Goal: Task Accomplishment & Management: Manage account settings

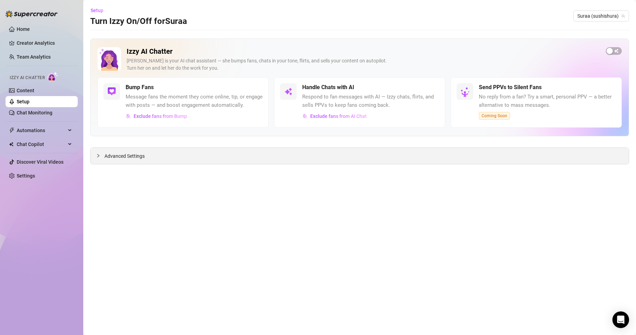
click at [140, 161] on div "Advanced Settings" at bounding box center [359, 156] width 538 height 16
click at [136, 158] on span "Advanced Settings" at bounding box center [124, 156] width 40 height 8
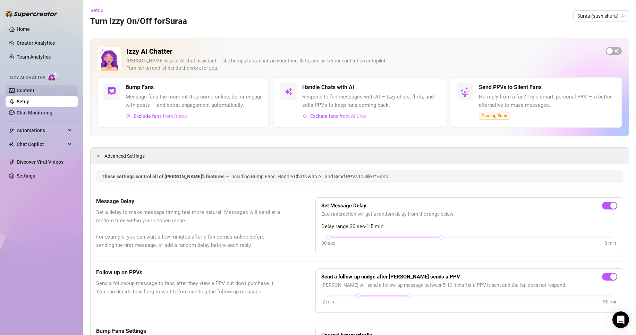
click at [25, 89] on link "Content" at bounding box center [26, 91] width 18 height 6
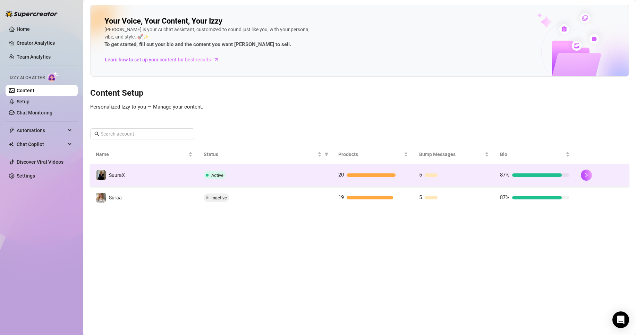
click at [255, 182] on td "Active" at bounding box center [265, 175] width 135 height 23
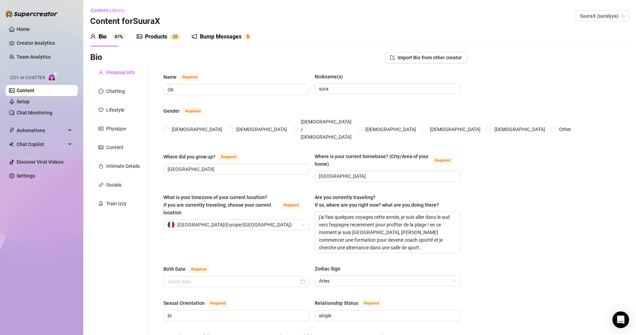
radio input "true"
type input "[DATE]"
click at [158, 38] on div "Products" at bounding box center [156, 37] width 22 height 8
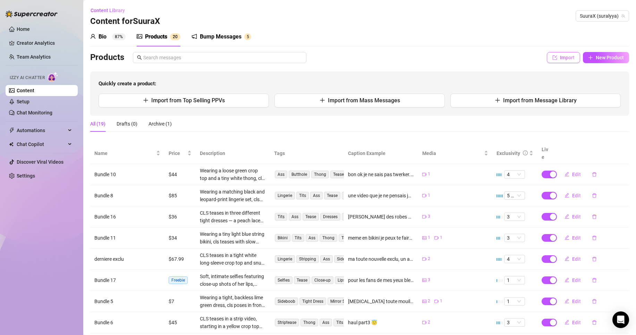
click at [562, 59] on span "Import" at bounding box center [567, 58] width 15 height 6
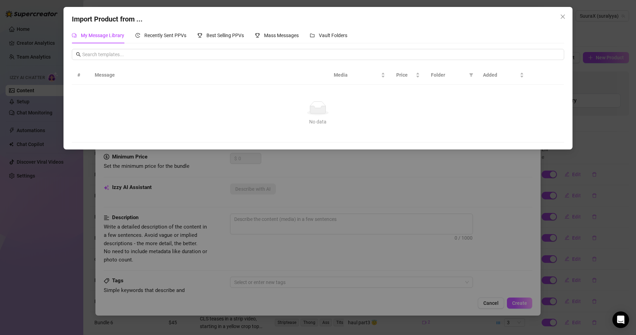
click at [561, 20] on button "Close" at bounding box center [562, 16] width 11 height 11
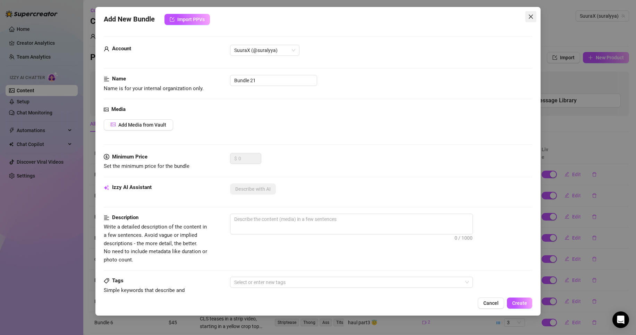
click at [529, 15] on icon "close" at bounding box center [531, 17] width 6 height 6
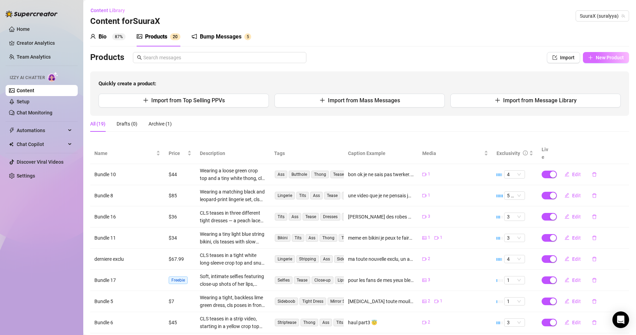
click at [588, 57] on icon "plus" at bounding box center [590, 57] width 5 height 5
type textarea "Type your message here..."
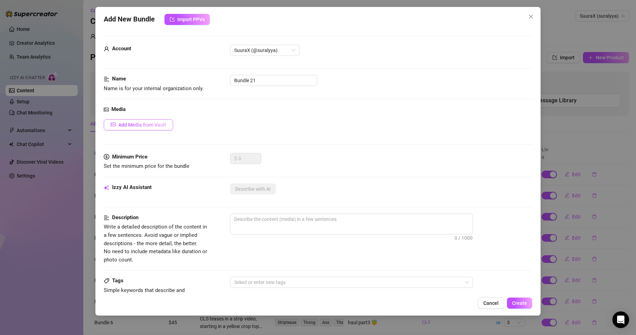
click at [150, 124] on span "Add Media from Vault" at bounding box center [142, 125] width 48 height 6
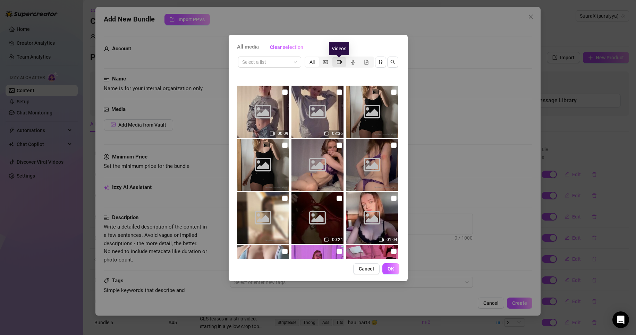
click at [338, 64] on icon "video-camera" at bounding box center [339, 62] width 5 height 5
click at [334, 58] on input "segmented control" at bounding box center [334, 58] width 0 height 0
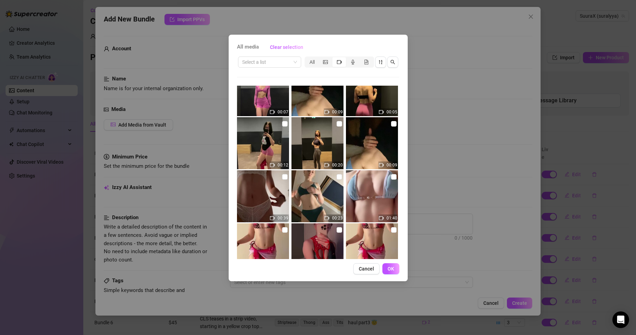
scroll to position [1110, 0]
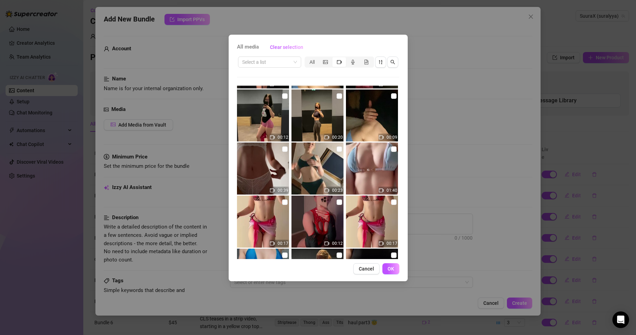
click at [392, 204] on img at bounding box center [372, 222] width 52 height 52
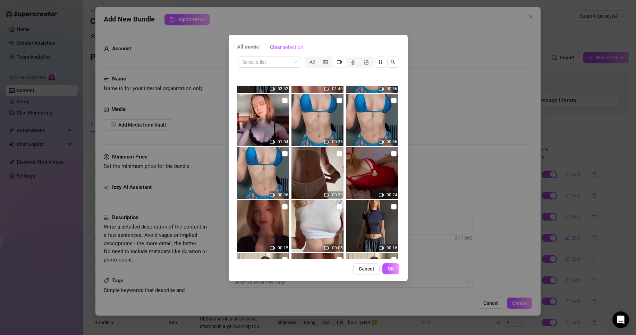
scroll to position [1644, 0]
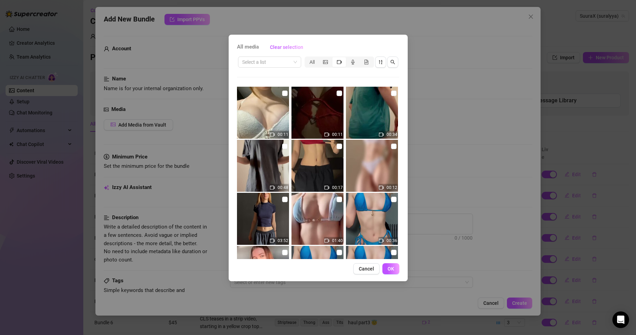
click at [278, 163] on img at bounding box center [263, 166] width 52 height 52
click at [284, 145] on input "checkbox" at bounding box center [285, 147] width 6 height 6
checkbox input "true"
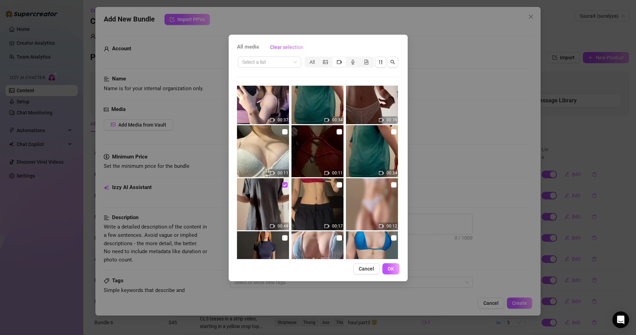
scroll to position [1601, 0]
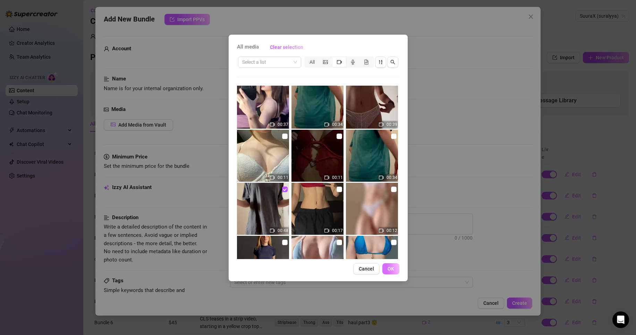
click at [393, 267] on span "OK" at bounding box center [390, 269] width 7 height 6
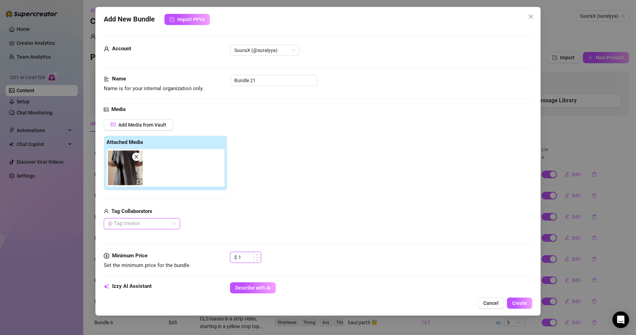
click at [250, 259] on div "1" at bounding box center [249, 257] width 23 height 10
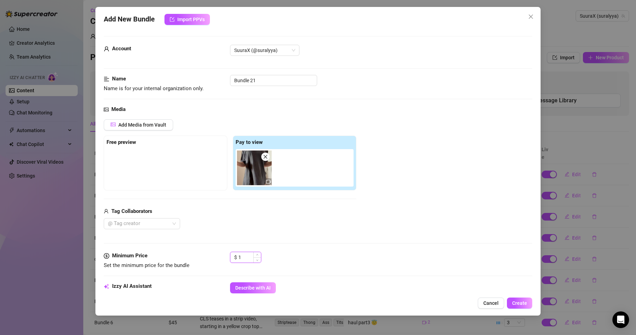
click at [250, 260] on input "1" at bounding box center [249, 257] width 23 height 10
drag, startPoint x: 250, startPoint y: 260, endPoint x: 229, endPoint y: 259, distance: 20.5
click at [229, 259] on div "Minimum Price Set the minimum price for the bundle $ 1" at bounding box center [318, 261] width 428 height 18
type input "5"
type input "57.99"
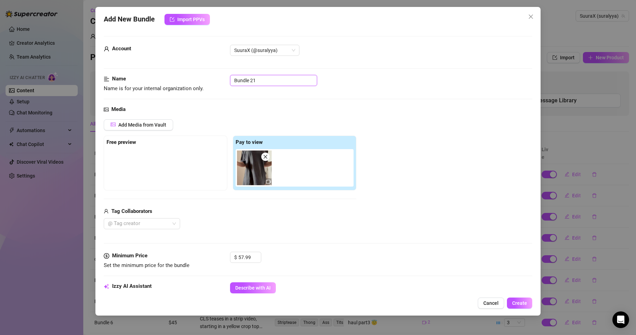
click at [269, 78] on input "Bundle 21" at bounding box center [273, 80] width 87 height 11
drag, startPoint x: 268, startPoint y: 78, endPoint x: 217, endPoint y: 78, distance: 51.0
click at [217, 78] on div "Name Name is for your internal organization only. Bundle 21" at bounding box center [318, 84] width 428 height 18
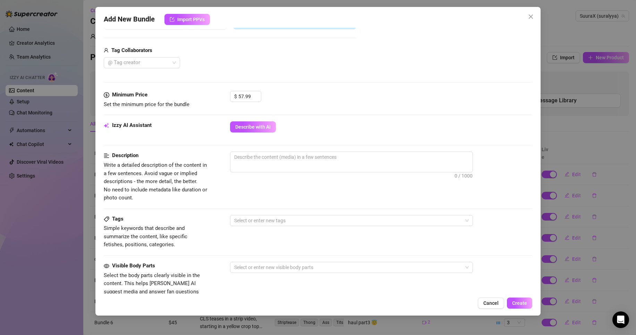
scroll to position [162, 0]
type input "camel"
click at [263, 131] on div "Izzy AI Assistant Describe with AI" at bounding box center [318, 128] width 428 height 17
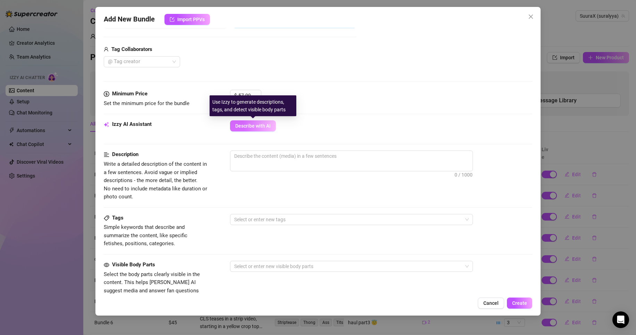
click at [260, 127] on span "Describe with AI" at bounding box center [252, 126] width 35 height 6
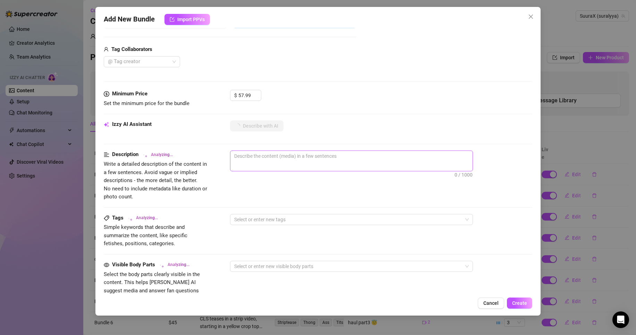
type textarea "CLS"
type textarea "CLS teases"
type textarea "CLS teases in"
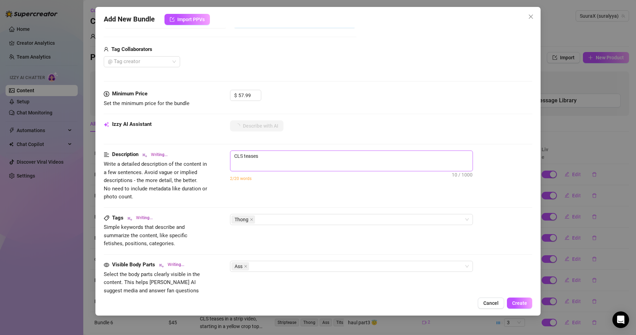
type textarea "CLS teases in"
type textarea "CLS teases in a"
type textarea "CLS teases in a loose"
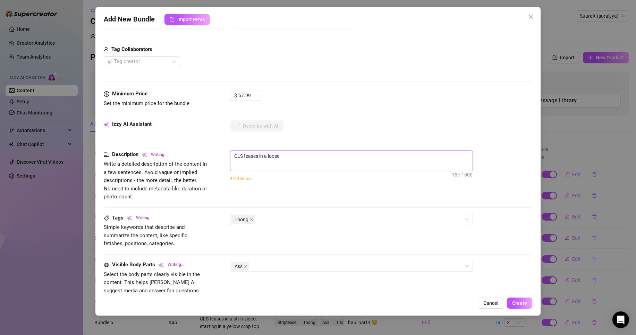
type textarea "CLS teases in a loose black"
type textarea "CLS teases in a loose black t-shirt"
type textarea "CLS teases in a loose black t-shirt and"
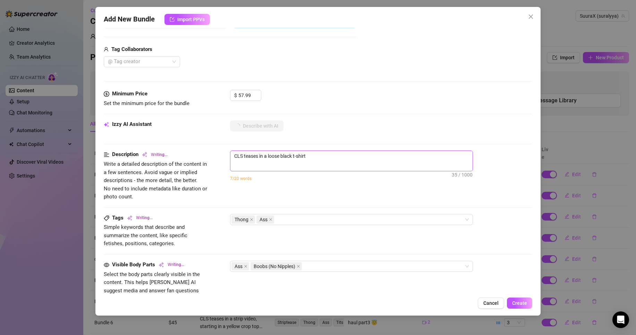
type textarea "CLS teases in a loose black t-shirt and"
type textarea "CLS teases in a loose black t-shirt and light"
type textarea "CLS teases in a loose black t-shirt and light purple"
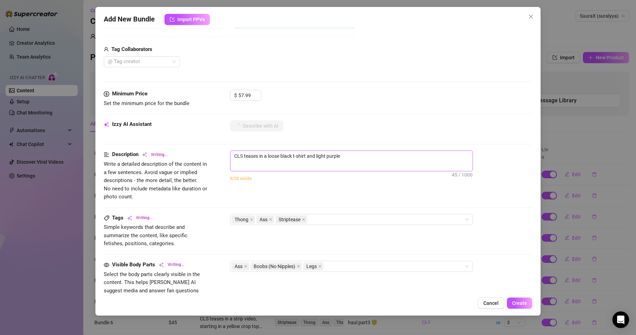
type textarea "CLS teases in a loose black t-shirt and light purple thong,"
type textarea "CLS teases in a loose black t-shirt and light purple thong, showing"
type textarea "CLS teases in a loose black t-shirt and light purple thong, showing off"
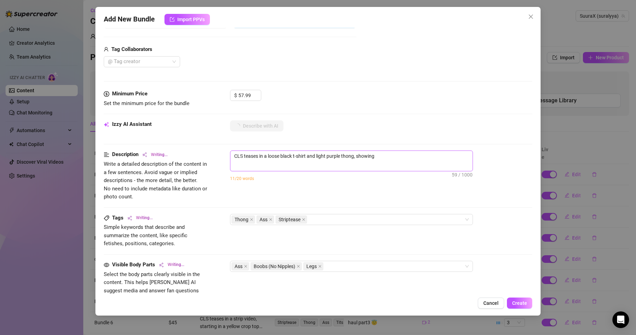
type textarea "CLS teases in a loose black t-shirt and light purple thong, showing off"
type textarea "CLS teases in a loose black t-shirt and light purple thong, showing off her"
type textarea "CLS teases in a loose black t-shirt and light purple thong, showing off her rou…"
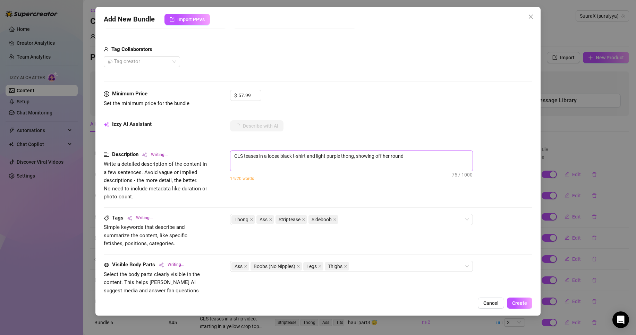
type textarea "CLS teases in a loose black t-shirt and light purple thong, showing off her rou…"
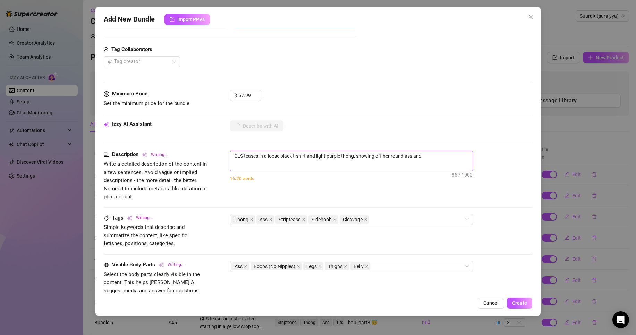
type textarea "CLS teases in a loose black t-shirt and light purple thong, showing off her rou…"
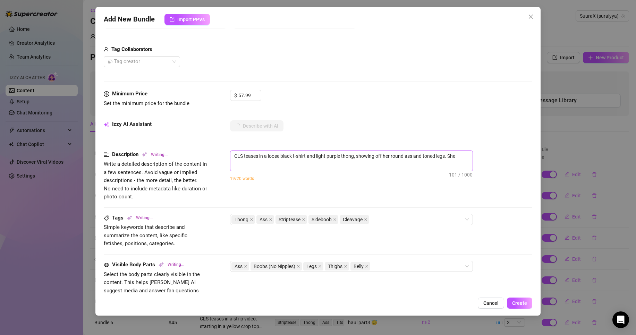
type textarea "CLS teases in a loose black t-shirt and light purple thong, showing off her rou…"
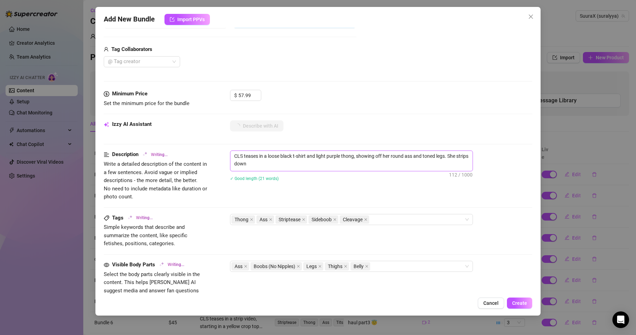
type textarea "CLS teases in a loose black t-shirt and light purple thong, showing off her rou…"
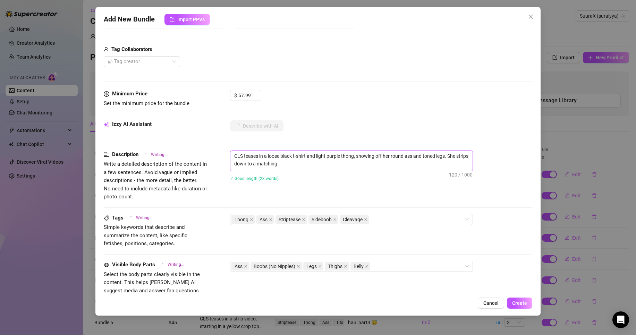
type textarea "CLS teases in a loose black t-shirt and light purple thong, showing off her rou…"
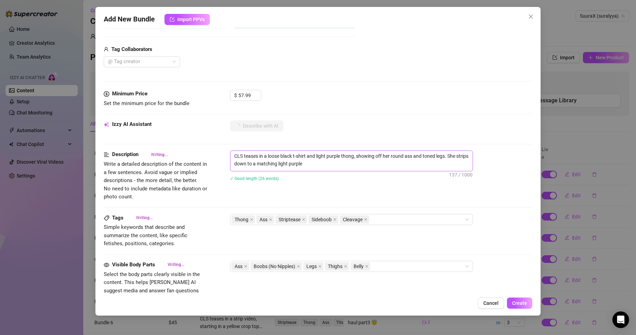
type textarea "CLS teases in a loose black t-shirt and light purple thong, showing off her rou…"
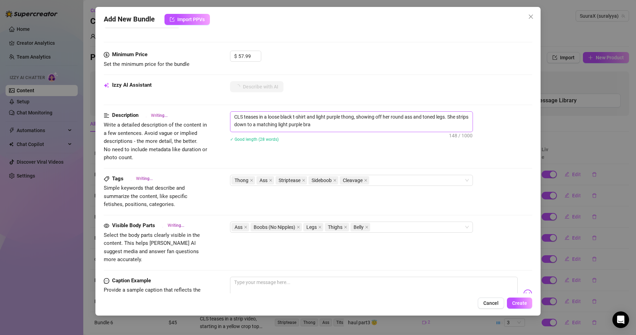
type textarea "CLS teases in a loose black t-shirt and light purple thong, showing off her rou…"
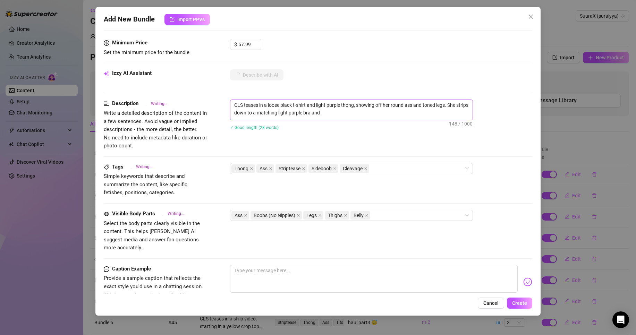
type textarea "CLS teases in a loose black t-shirt and light purple thong, showing off her rou…"
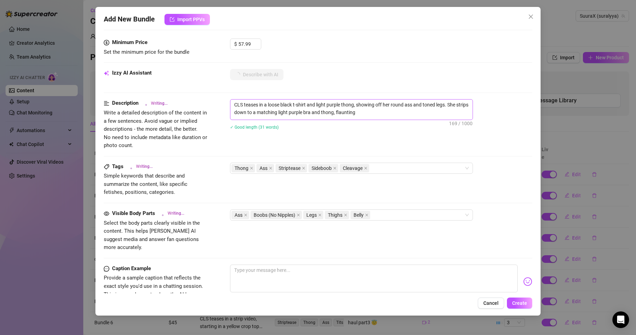
type textarea "CLS teases in a loose black t-shirt and light purple thong, showing off her rou…"
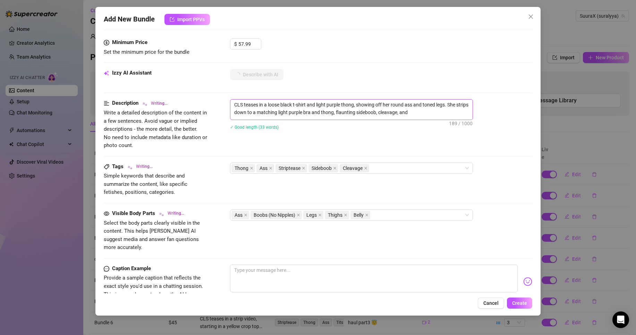
type textarea "CLS teases in a loose black t-shirt and light purple thong, showing off her rou…"
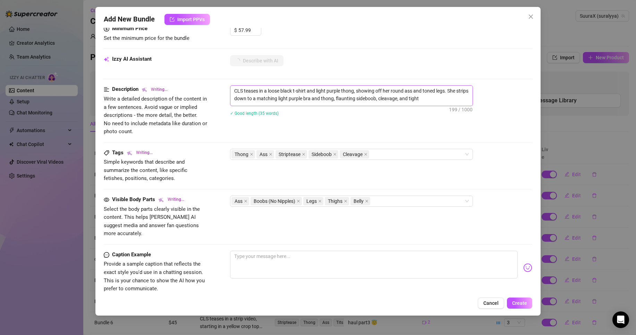
type textarea "CLS teases in a loose black t-shirt and light purple thong, showing off her rou…"
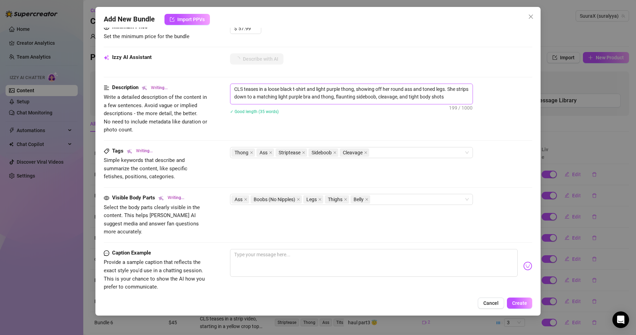
type textarea "CLS teases in a loose black t-shirt and light purple thong, showing off her rou…"
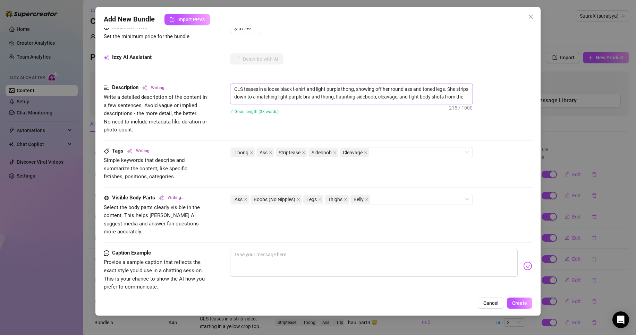
type textarea "CLS teases in a loose black t-shirt and light purple thong, showing off her rou…"
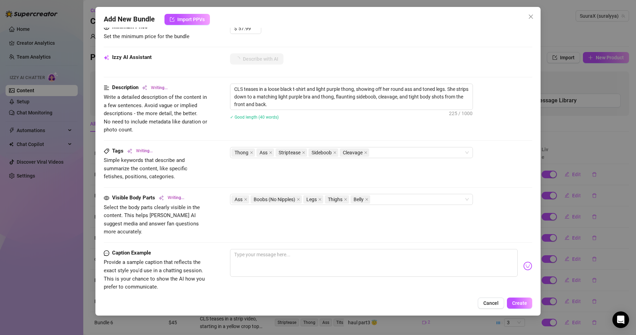
type textarea "CLS teases in a loose black t-shirt and light purple thong, showing off her rou…"
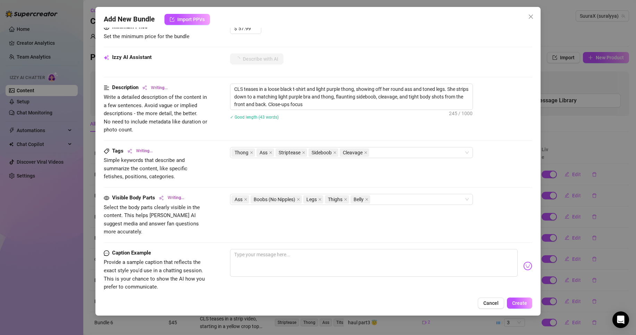
type textarea "CLS teases in a loose black t-shirt and light purple thong, showing off her rou…"
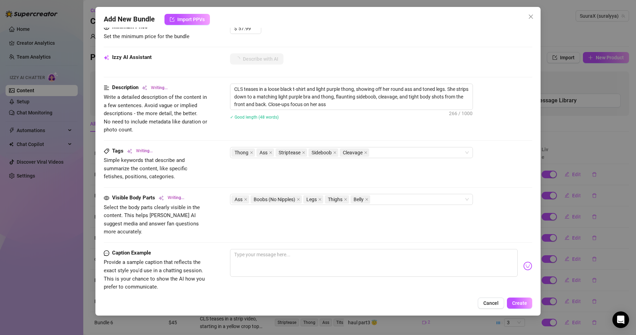
type textarea "CLS teases in a loose black t-shirt and light purple thong, showing off her rou…"
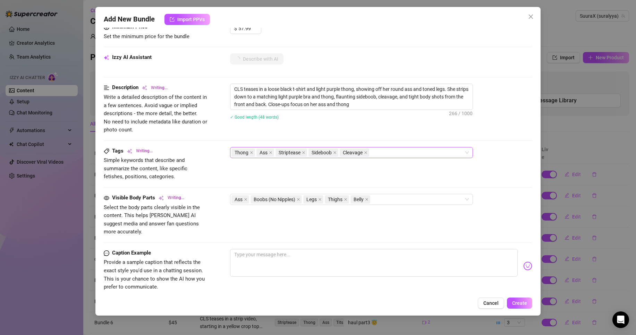
type textarea "CLS teases in a loose black t-shirt and light purple thong, showing off her rou…"
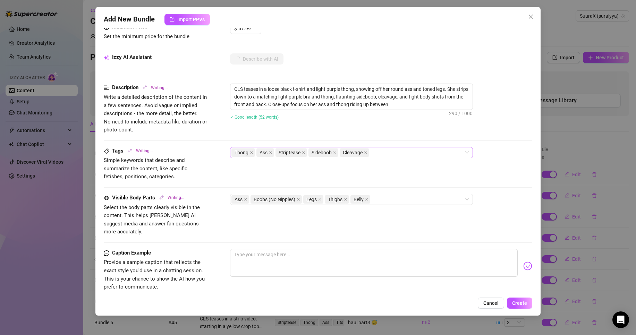
type textarea "CLS teases in a loose black t-shirt and light purple thong, showing off her rou…"
click at [380, 202] on div "Ass Boobs (No Nipples) Legs Thighs Belly" at bounding box center [347, 200] width 233 height 10
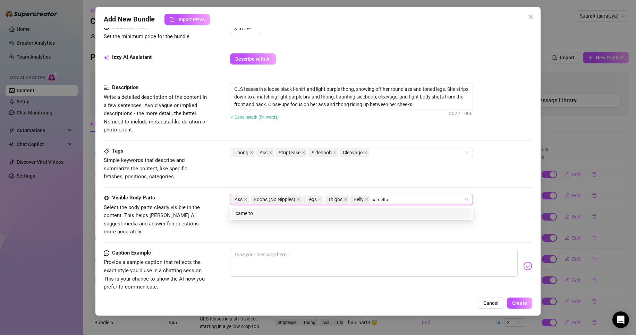
type input "[MEDICAL_DATA]"
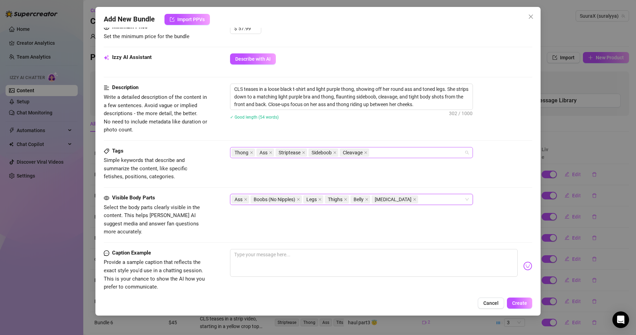
click at [401, 156] on div "Thong Ass Striptease Sideboob Cleavage" at bounding box center [347, 153] width 233 height 10
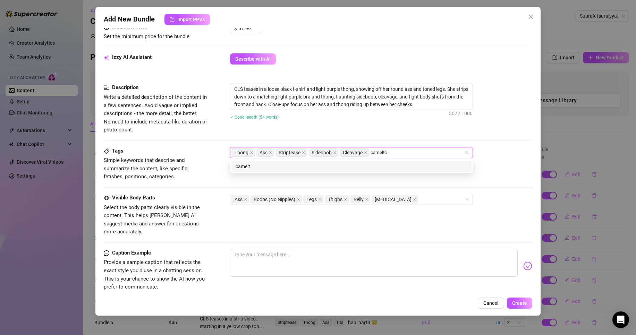
type input "[MEDICAL_DATA]"
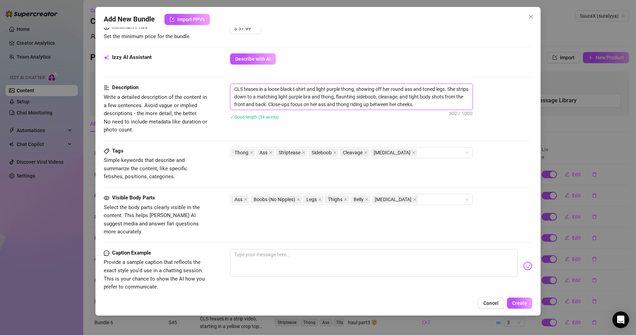
click at [435, 105] on textarea "CLS teases in a loose black t-shirt and light purple thong, showing off her rou…" at bounding box center [351, 97] width 242 height 26
click at [263, 249] on textarea at bounding box center [373, 263] width 287 height 28
type textarea "j"
type textarea "je"
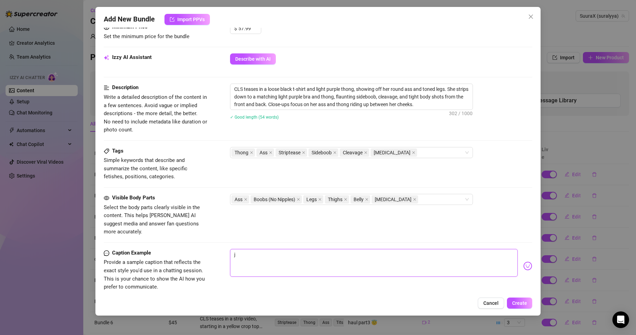
type textarea "je"
type textarea "je t"
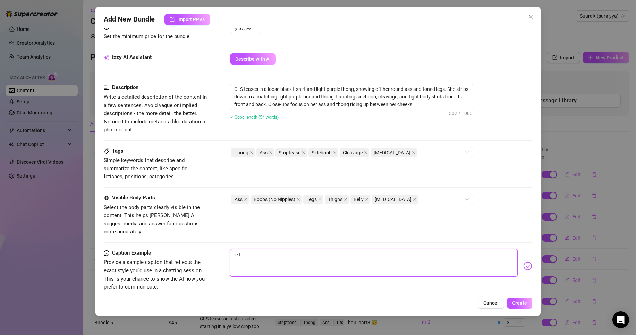
type textarea "je te"
type textarea "je te m"
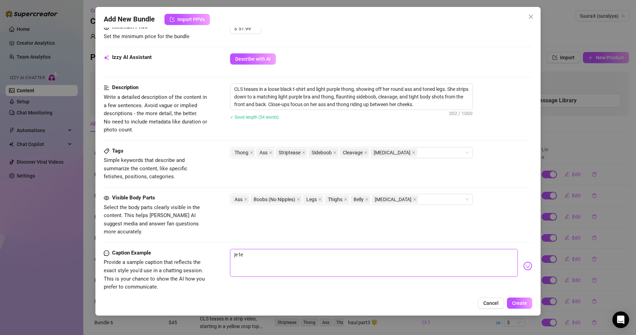
type textarea "je te m"
type textarea "je te mo"
type textarea "je te mon"
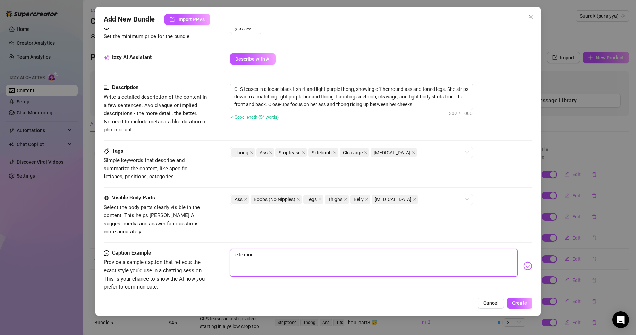
type textarea "je te mont"
type textarea "je te montr"
type textarea "je te montre"
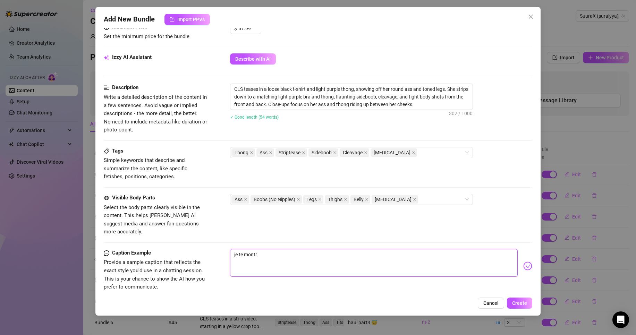
type textarea "je te montre"
type textarea "je te montre m"
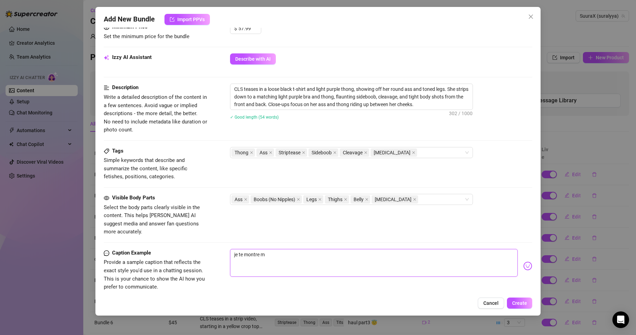
type textarea "je te montre mo"
type textarea "je te montre mon"
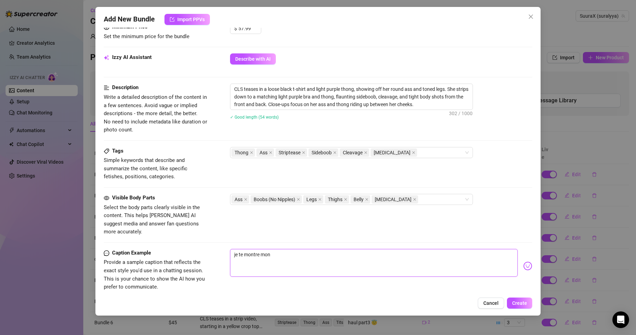
type textarea "je te montre mon"
type textarea "je te montre mon c"
type textarea "je te montre mon cu"
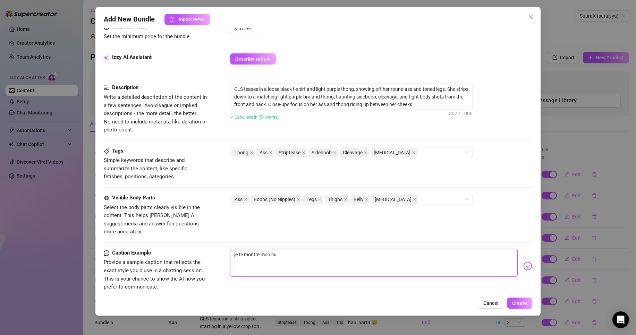
type textarea "je te montre mon cul"
type textarea "je te montre mon cul b"
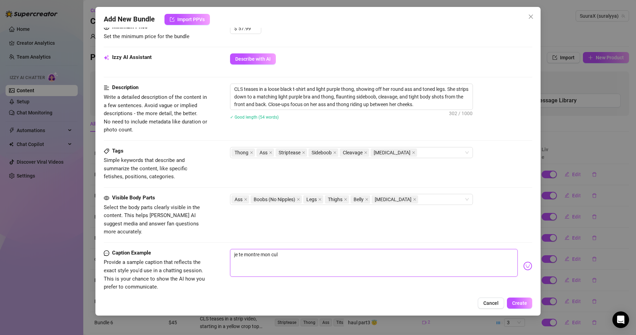
type textarea "je te montre mon cul b"
type textarea "je te montre mon cul bi"
type textarea "je te montre mon cul bie"
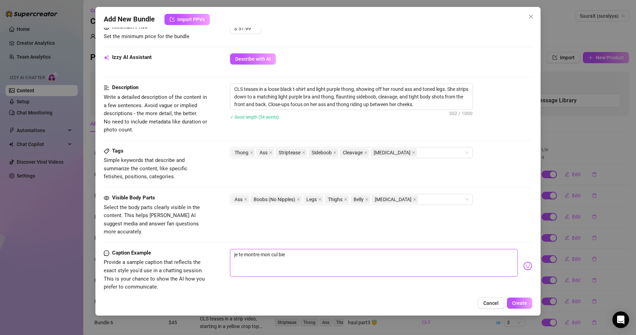
type textarea "je te montre mon cul bien"
type textarea "je te montre mon cul bien r"
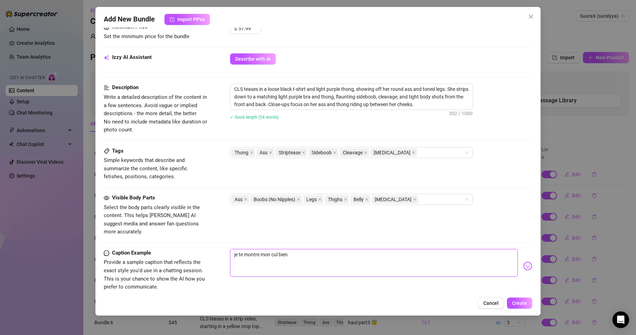
type textarea "je te montre mon cul bien r"
type textarea "je te montre mon cul bien re"
type textarea "je te montre mon cul bien reb"
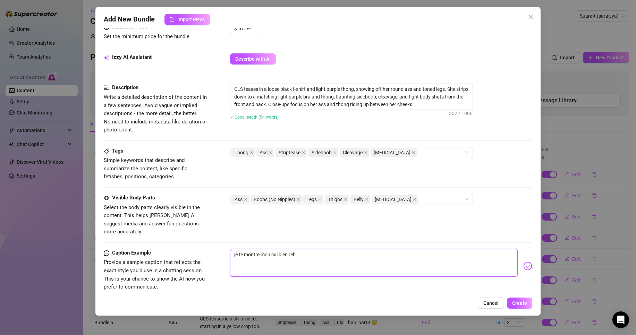
type textarea "je te montre mon cul bien rebo"
type textarea "je te montre mon cul bien rebon"
type textarea "je te montre mon cul bien rebond"
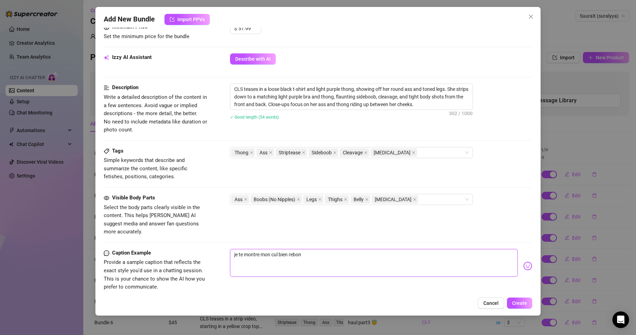
type textarea "je te montre mon cul bien rebond"
type textarea "je te montre mon cul bien rebondi"
type textarea "je te montre mon cul bien rebondie"
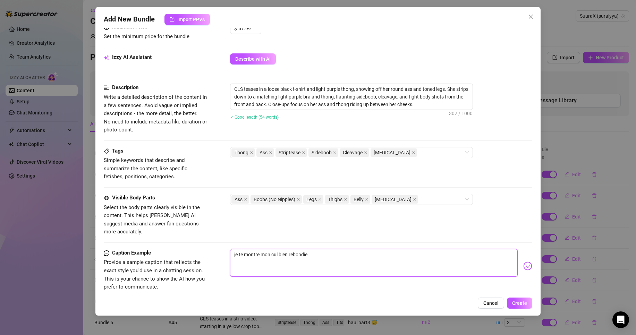
type textarea "je te montre mon cul bien rebondie"
type textarea "je te montre mon cul bien rebondie e"
type textarea "je te montre mon cul bien rebondie et"
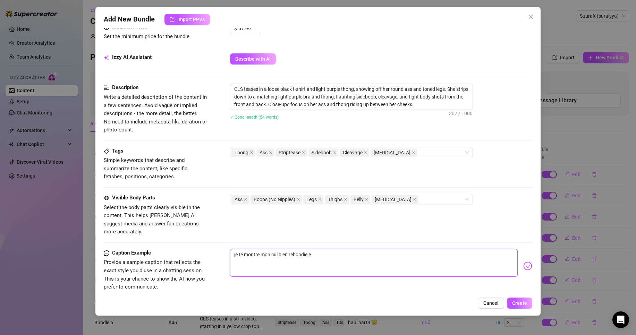
type textarea "je te montre mon cul bien rebondie et"
type textarea "je te montre mon cul bien rebondie et m"
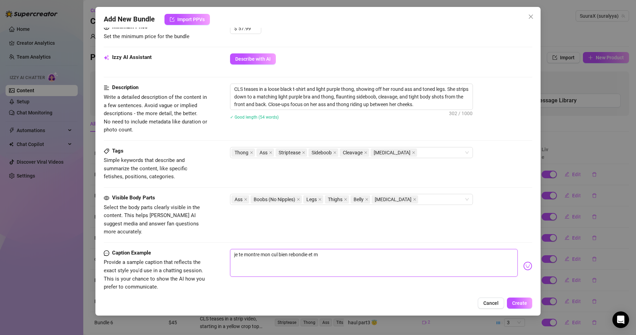
type textarea "je te montre mon cul bien rebondie et"
drag, startPoint x: 336, startPoint y: 247, endPoint x: 383, endPoint y: 250, distance: 47.3
click at [383, 250] on textarea "je te montre mon cul bien rebondie et un [MEDICAL_DATA] qui te laissera pas ind…" at bounding box center [373, 263] width 287 height 28
click at [403, 249] on textarea "je te montre mon cul bien rebondie et un [MEDICAL_DATA] qui te laissera pas ind…" at bounding box center [373, 263] width 287 height 28
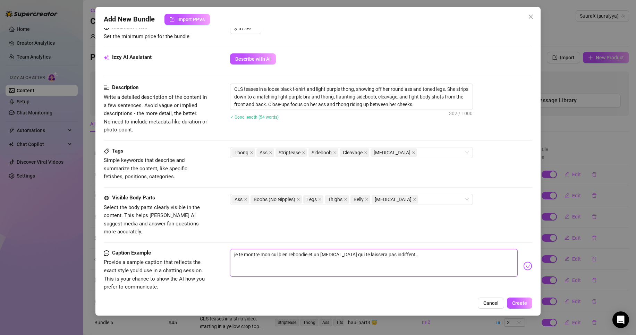
click at [431, 249] on textarea "je te montre mon cul bien rebondie et un [MEDICAL_DATA] qui te laissera pas ind…" at bounding box center [373, 263] width 287 height 28
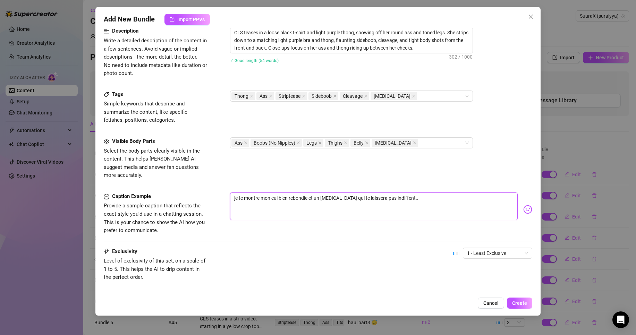
scroll to position [286, 0]
click at [491, 248] on span "1 - Least Exclusive" at bounding box center [497, 253] width 61 height 10
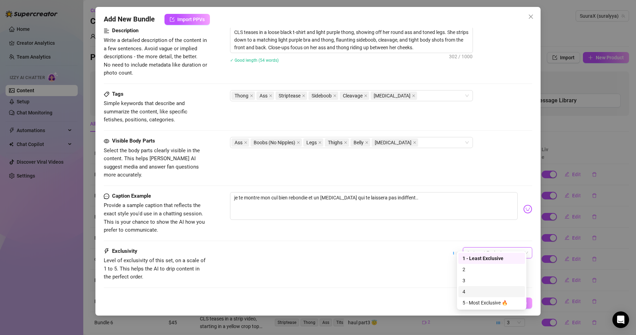
click at [475, 288] on div "4" at bounding box center [491, 292] width 58 height 8
click at [514, 299] on button "Create" at bounding box center [519, 302] width 25 height 11
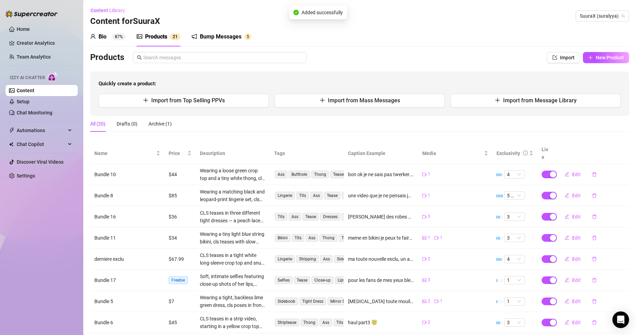
scroll to position [73, 0]
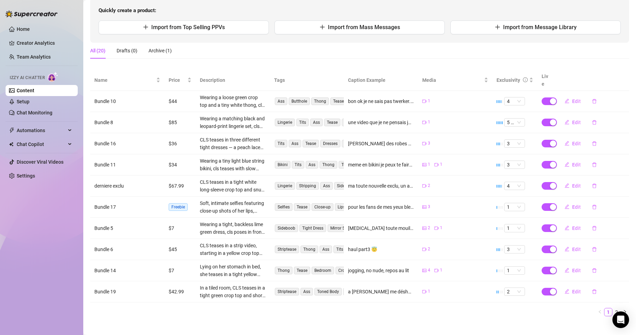
click at [606, 308] on ul "1 2" at bounding box center [359, 312] width 538 height 8
click at [612, 308] on link "2" at bounding box center [616, 312] width 8 height 8
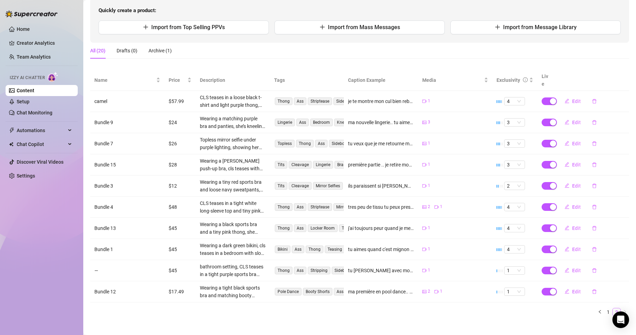
click at [612, 308] on link "2" at bounding box center [616, 312] width 8 height 8
click at [604, 308] on link "1" at bounding box center [608, 312] width 8 height 8
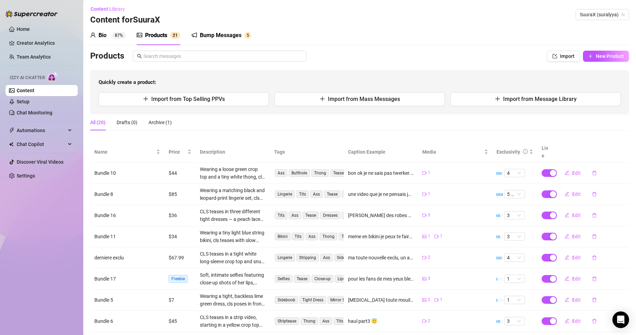
scroll to position [1, 0]
click at [602, 56] on span "New Product" at bounding box center [609, 57] width 28 height 6
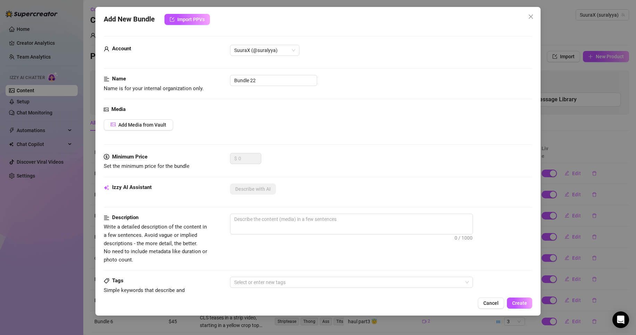
click at [148, 118] on div "Media Add Media from Vault" at bounding box center [318, 129] width 428 height 48
click at [137, 125] on span "Add Media from Vault" at bounding box center [142, 125] width 48 height 6
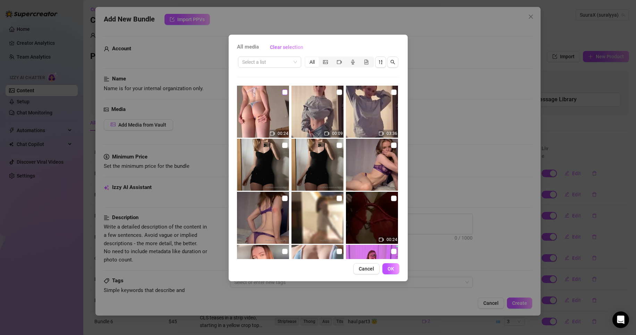
click at [284, 90] on input "checkbox" at bounding box center [285, 92] width 6 height 6
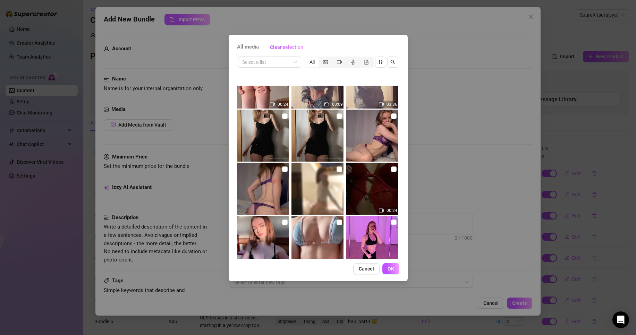
scroll to position [0, 0]
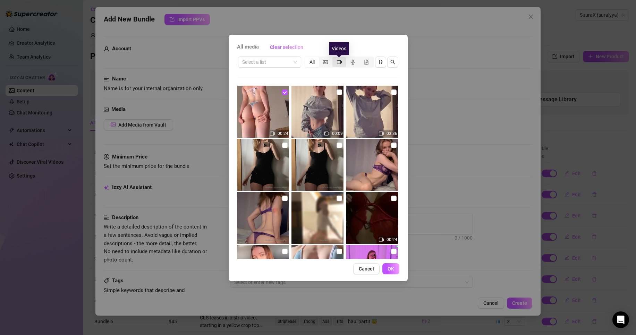
click at [338, 60] on icon "video-camera" at bounding box center [339, 62] width 5 height 4
click at [334, 58] on input "segmented control" at bounding box center [334, 58] width 0 height 0
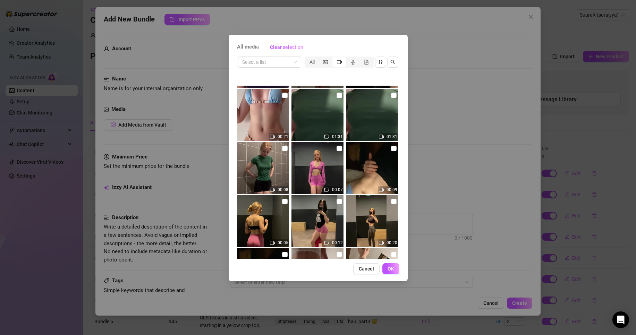
scroll to position [991, 0]
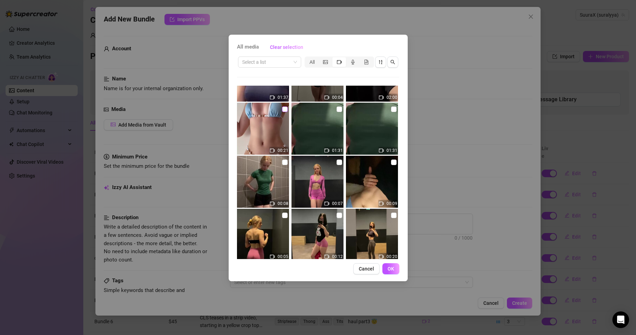
click at [284, 110] on input "checkbox" at bounding box center [285, 109] width 6 height 6
click at [386, 267] on button "OK" at bounding box center [390, 268] width 17 height 11
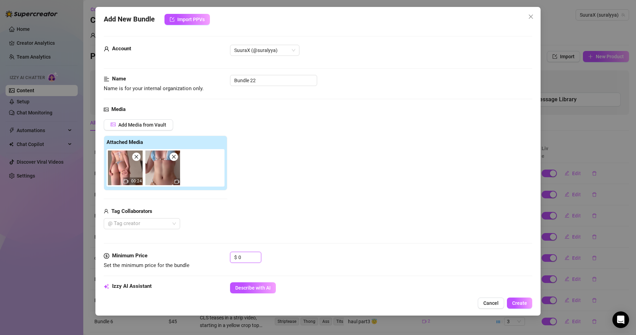
drag, startPoint x: 240, startPoint y: 255, endPoint x: 156, endPoint y: 241, distance: 85.0
click at [166, 242] on form "Account SuuraX (@suralyya) Name Name is for your internal organization only. Bu…" at bounding box center [318, 327] width 428 height 583
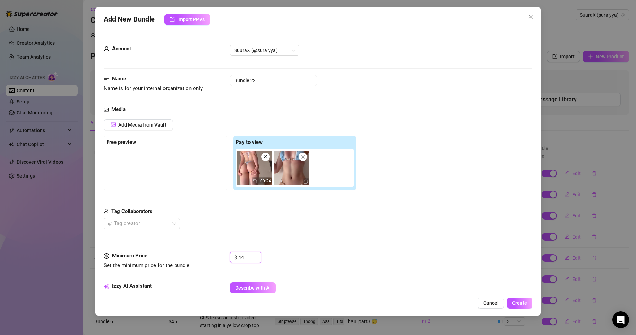
scroll to position [105, 0]
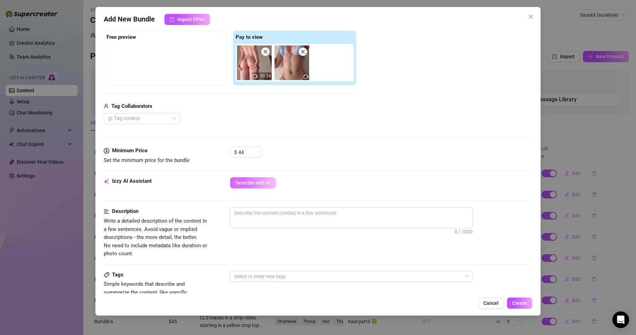
click at [262, 178] on button "Describe with AI" at bounding box center [253, 182] width 46 height 11
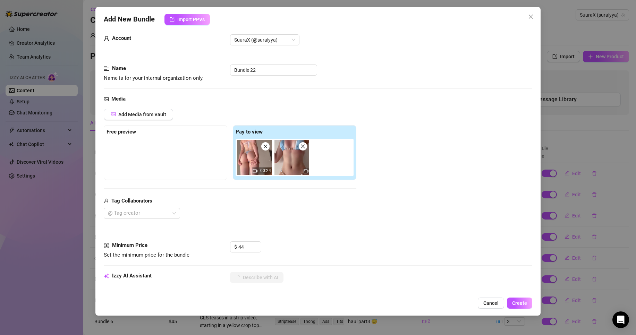
scroll to position [0, 0]
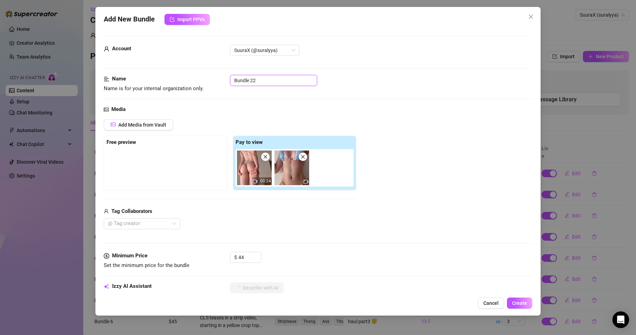
drag, startPoint x: 264, startPoint y: 81, endPoint x: 129, endPoint y: 80, distance: 135.2
click at [129, 80] on div "Name Name is for your internal organization only. Bundle 22" at bounding box center [318, 84] width 428 height 18
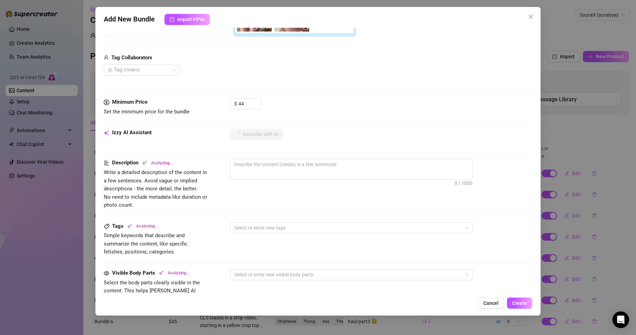
scroll to position [317, 0]
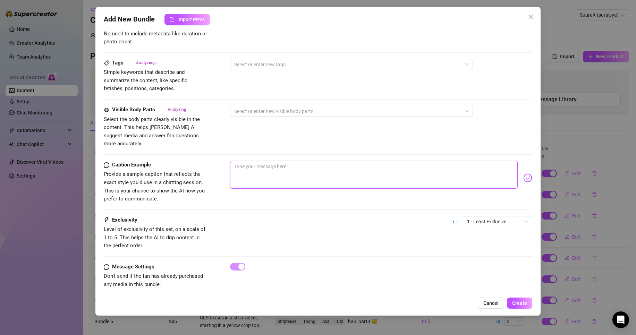
click at [263, 169] on textarea at bounding box center [373, 175] width 287 height 28
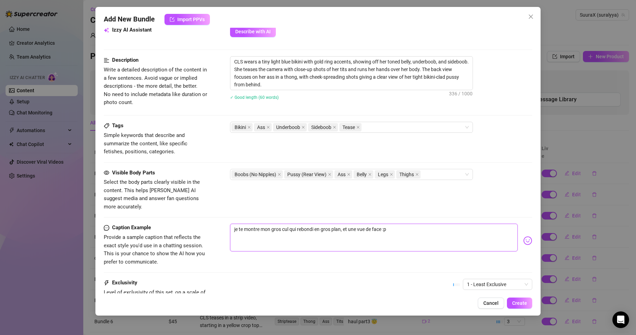
scroll to position [319, 0]
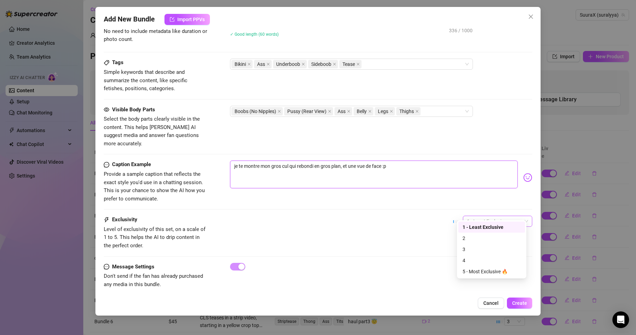
click at [496, 216] on span "1 - Least Exclusive" at bounding box center [497, 221] width 61 height 10
click at [481, 248] on div "3" at bounding box center [491, 249] width 58 height 8
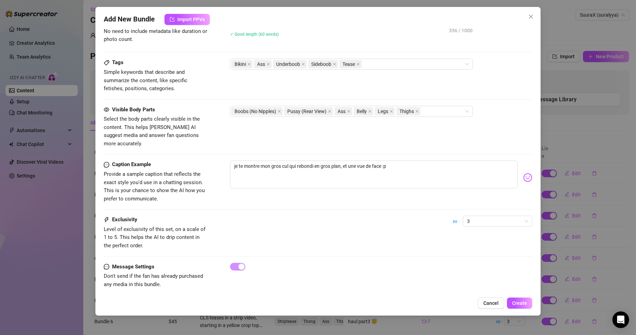
click at [520, 297] on div "Add New Bundle Import PPVs Account SuuraX (@suralyya) Name Name is for your int…" at bounding box center [317, 161] width 445 height 309
click at [519, 302] on span "Create" at bounding box center [519, 303] width 15 height 6
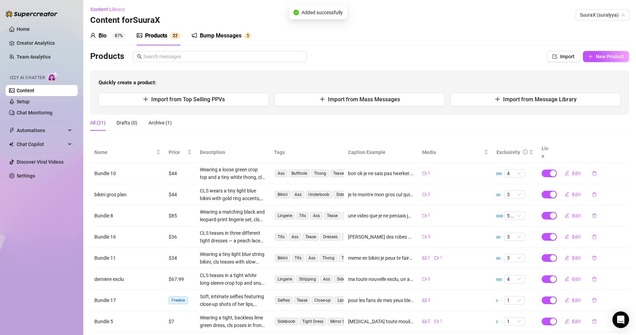
scroll to position [73, 0]
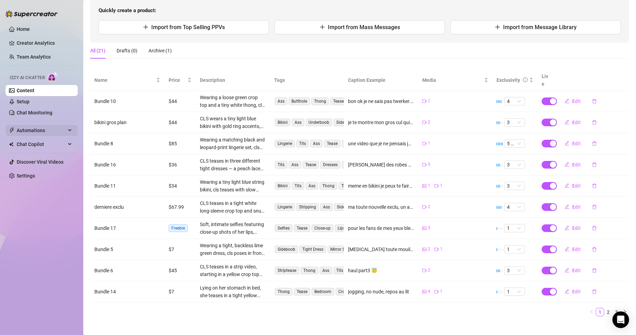
click at [48, 126] on span "Automations" at bounding box center [41, 130] width 49 height 11
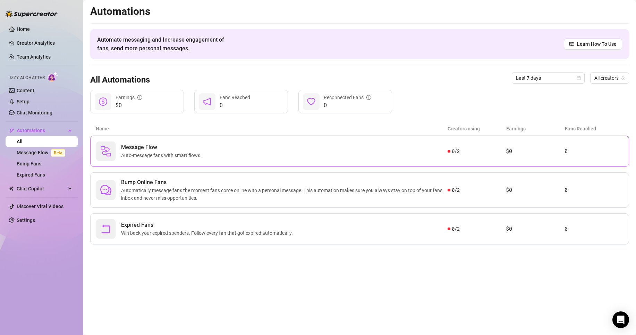
click at [182, 144] on span "Message Flow" at bounding box center [162, 147] width 83 height 8
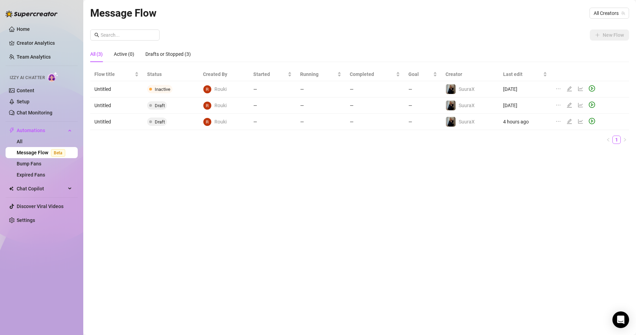
click at [216, 88] on span "Rouki" at bounding box center [220, 89] width 12 height 8
click at [558, 88] on icon "ellipsis" at bounding box center [558, 89] width 6 height 6
click at [569, 86] on icon "edit" at bounding box center [569, 89] width 6 height 6
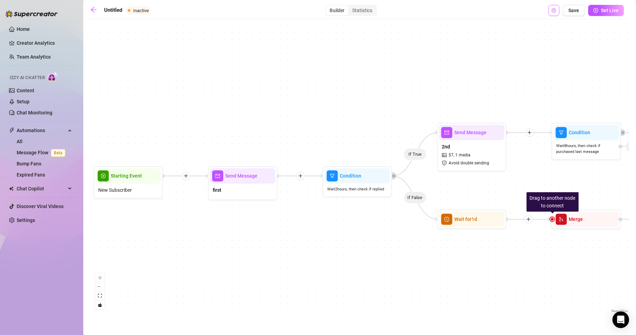
click at [555, 12] on icon "setting" at bounding box center [553, 10] width 5 height 5
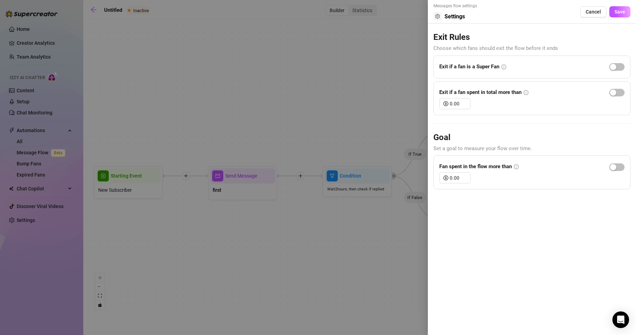
click at [369, 100] on div at bounding box center [318, 167] width 636 height 335
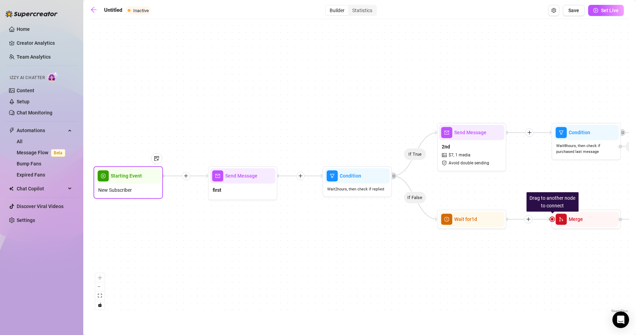
click at [135, 179] on span "Starting Event" at bounding box center [126, 176] width 31 height 8
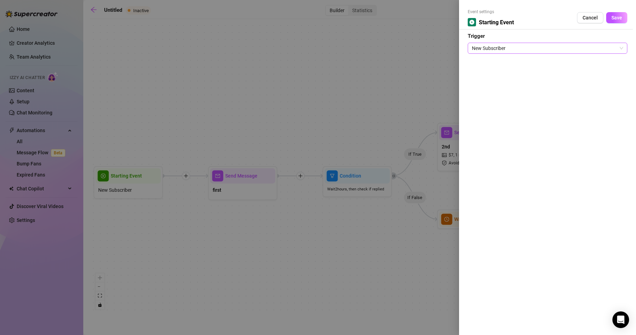
drag, startPoint x: 517, startPoint y: 57, endPoint x: 521, endPoint y: 51, distance: 6.4
click at [517, 56] on div "Event settings Starting Event Cancel Save Trigger New Subscriber" at bounding box center [547, 167] width 177 height 335
click at [521, 51] on span "New Subscriber" at bounding box center [547, 48] width 151 height 10
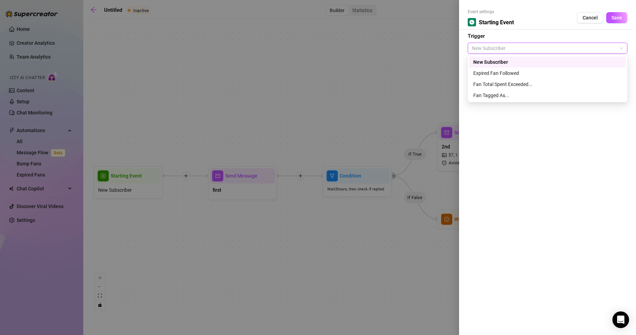
click at [303, 82] on div at bounding box center [318, 167] width 636 height 335
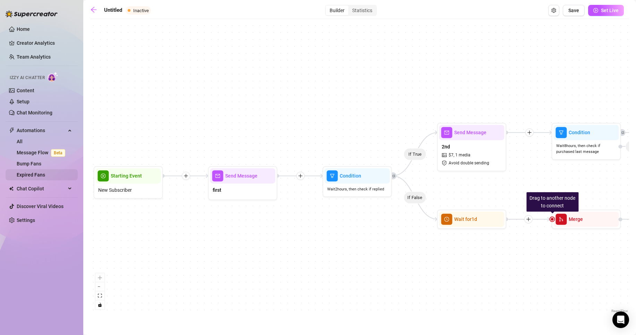
click at [45, 178] on link "Expired Fans" at bounding box center [31, 175] width 28 height 6
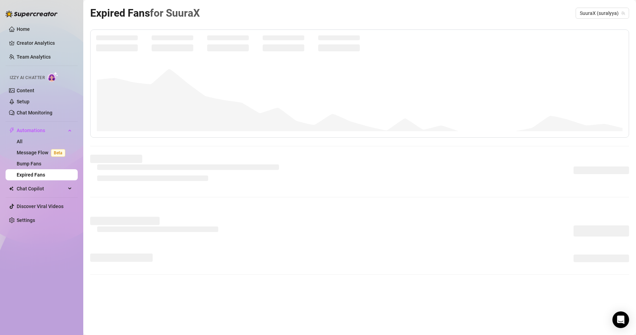
click at [45, 177] on link "Expired Fans" at bounding box center [31, 175] width 28 height 6
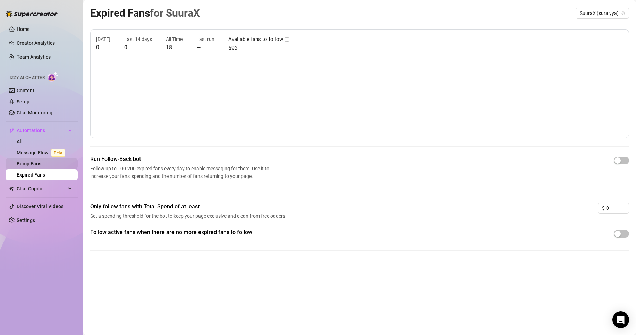
click at [41, 161] on link "Bump Fans" at bounding box center [29, 164] width 25 height 6
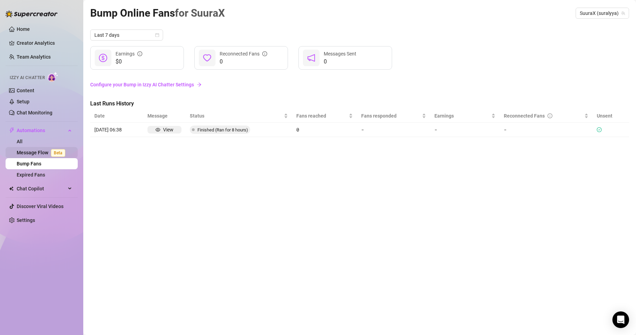
click at [52, 150] on span "Beta" at bounding box center [58, 153] width 14 height 8
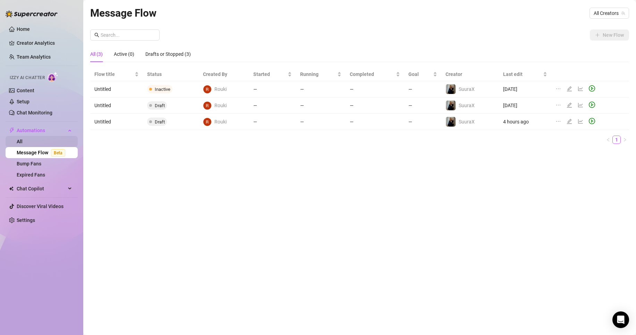
click at [23, 139] on link "All" at bounding box center [20, 142] width 6 height 6
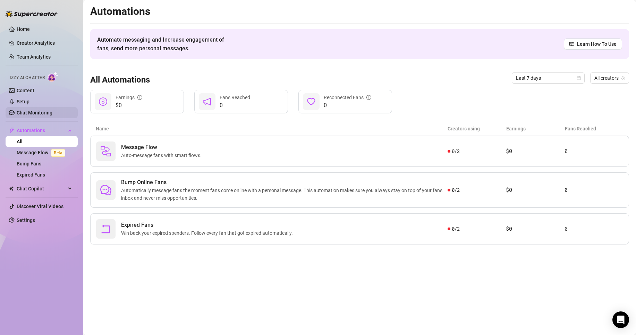
click at [23, 110] on link "Chat Monitoring" at bounding box center [35, 113] width 36 height 6
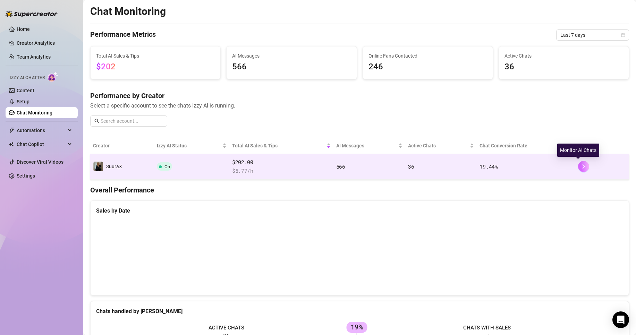
click at [578, 163] on button "button" at bounding box center [583, 166] width 11 height 11
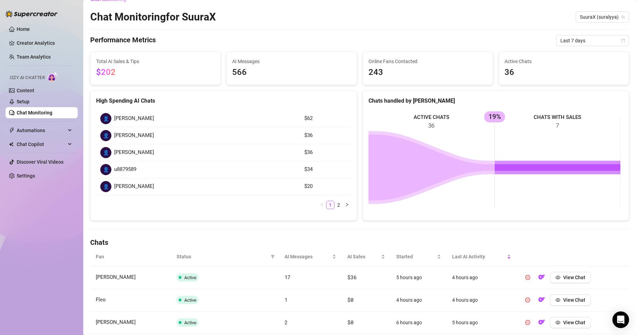
scroll to position [11, 0]
click at [339, 207] on li "2" at bounding box center [338, 205] width 8 height 8
click at [326, 156] on link "1" at bounding box center [330, 154] width 8 height 8
click at [325, 156] on article "$36" at bounding box center [325, 152] width 43 height 8
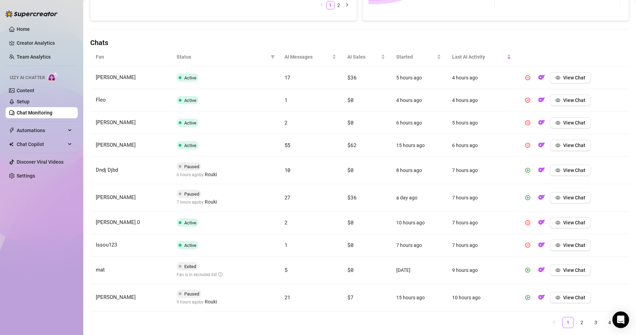
scroll to position [211, 0]
click at [187, 193] on span "Paused" at bounding box center [191, 193] width 15 height 5
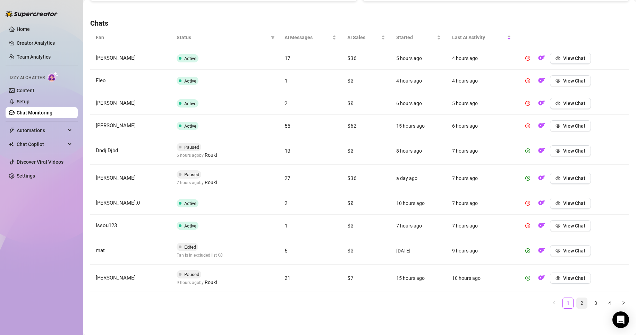
click at [576, 303] on link "2" at bounding box center [581, 303] width 10 height 10
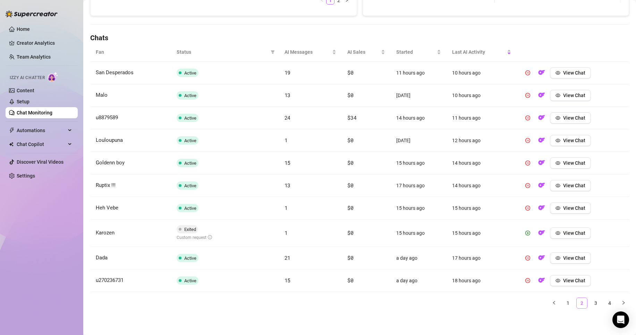
scroll to position [216, 0]
click at [564, 229] on button "View Chat" at bounding box center [570, 232] width 41 height 11
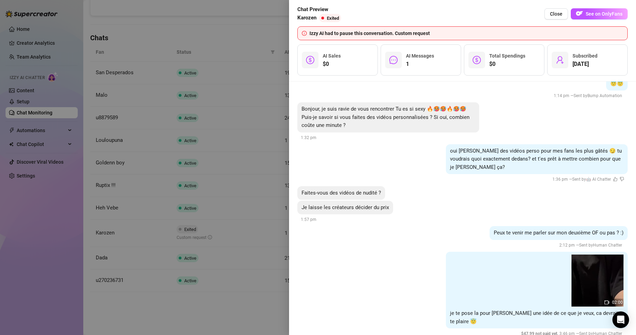
scroll to position [193, 0]
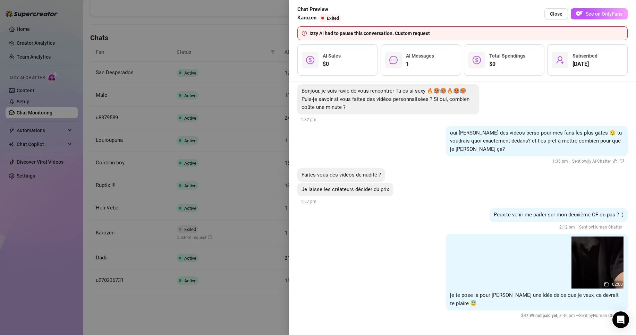
click at [334, 17] on span "Exited" at bounding box center [333, 18] width 12 height 5
click at [244, 117] on div at bounding box center [318, 167] width 636 height 335
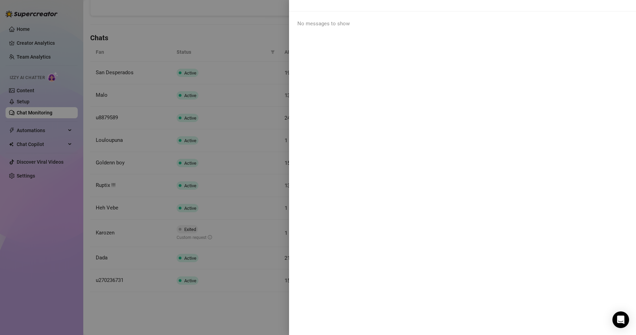
scroll to position [0, 0]
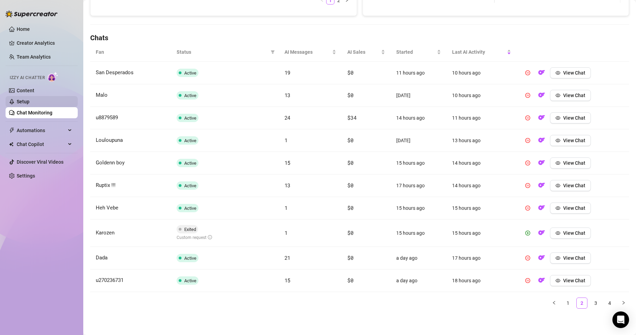
click at [29, 99] on link "Setup" at bounding box center [23, 102] width 13 height 6
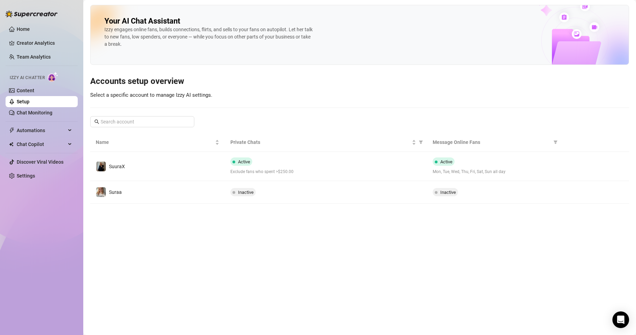
click at [136, 190] on td "Suraa" at bounding box center [157, 192] width 135 height 23
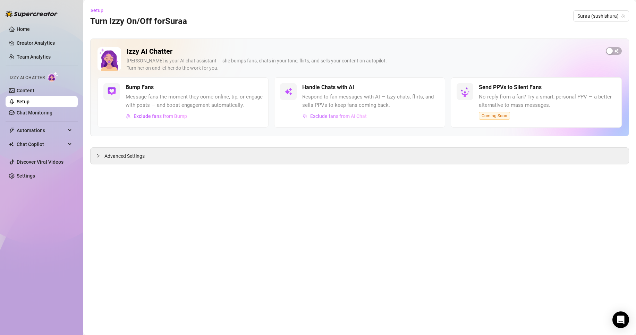
click at [317, 118] on span "Exclude fans from AI Chat" at bounding box center [338, 116] width 57 height 6
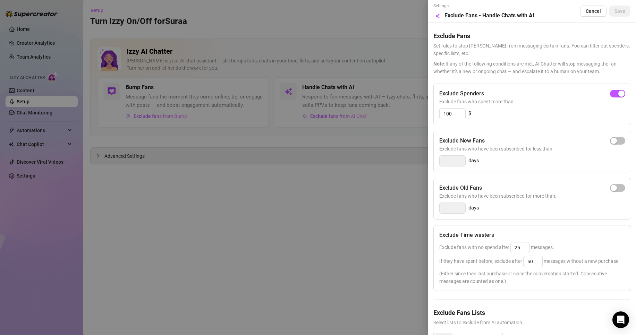
scroll to position [35, 0]
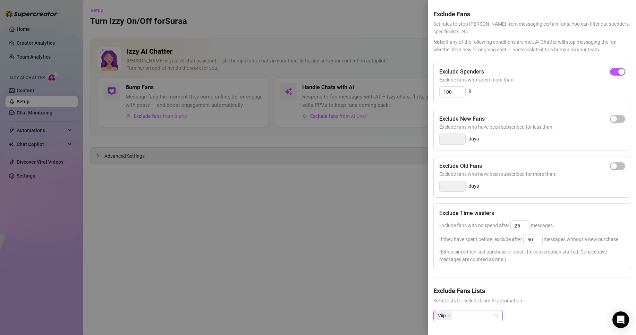
click at [484, 312] on div "Viip" at bounding box center [463, 316] width 59 height 10
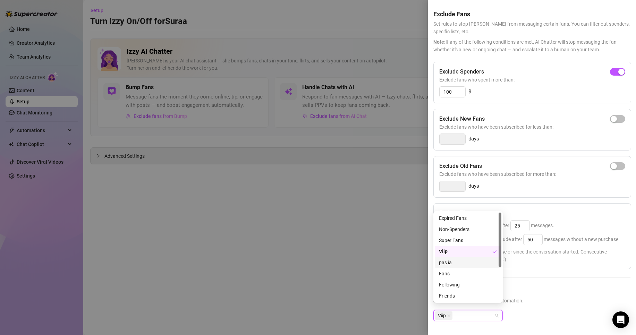
click at [461, 262] on div "pas ia" at bounding box center [468, 263] width 58 height 8
click at [549, 301] on div "Exclude Fans Lists Select lists to exclude from AI automation. Viip pas ia" at bounding box center [531, 309] width 197 height 46
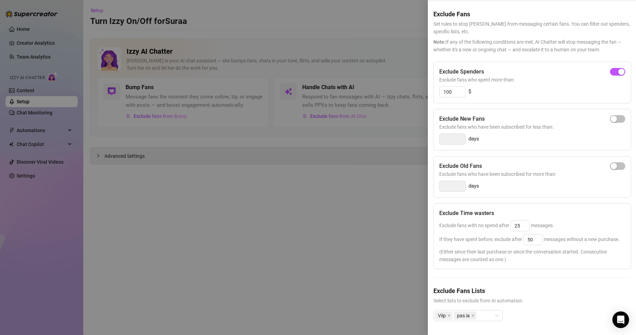
scroll to position [0, 0]
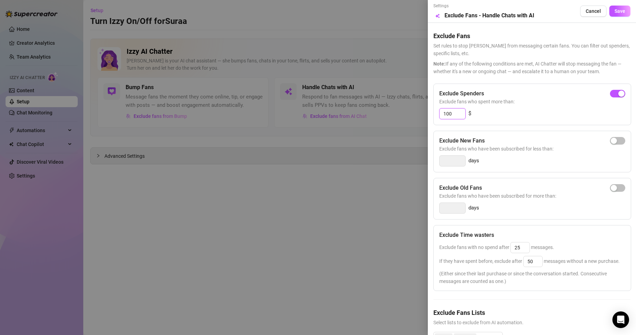
drag, startPoint x: 457, startPoint y: 118, endPoint x: 408, endPoint y: 110, distance: 49.6
click at [415, 110] on div "Settings Preview Exclude Fans - Handle Chats with AI Cancel Save Exclude Fans S…" at bounding box center [318, 167] width 636 height 335
click at [612, 191] on span "button" at bounding box center [617, 188] width 15 height 8
drag, startPoint x: 455, startPoint y: 207, endPoint x: 408, endPoint y: 204, distance: 46.9
click at [412, 205] on div "Settings Preview Exclude Fans - Handle Chats with AI Cancel Save Exclude Fans S…" at bounding box center [318, 167] width 636 height 335
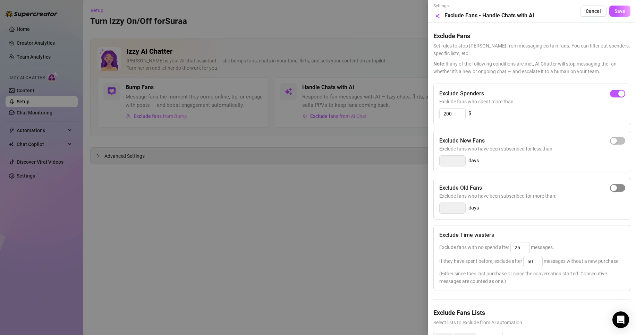
click at [610, 187] on div "button" at bounding box center [613, 188] width 6 height 6
drag, startPoint x: 450, startPoint y: 206, endPoint x: 413, endPoint y: 210, distance: 37.6
click at [413, 210] on div "Settings Preview Exclude Fans - Handle Chats with AI Cancel Save Exclude Fans S…" at bounding box center [318, 167] width 636 height 335
click at [609, 16] on button "Save" at bounding box center [619, 11] width 21 height 11
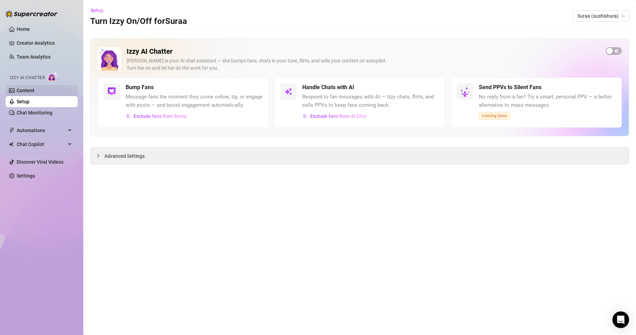
click at [32, 89] on link "Content" at bounding box center [26, 91] width 18 height 6
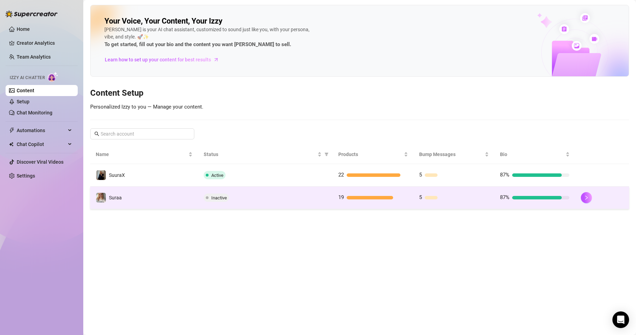
click at [188, 194] on td "Suraa" at bounding box center [144, 198] width 108 height 23
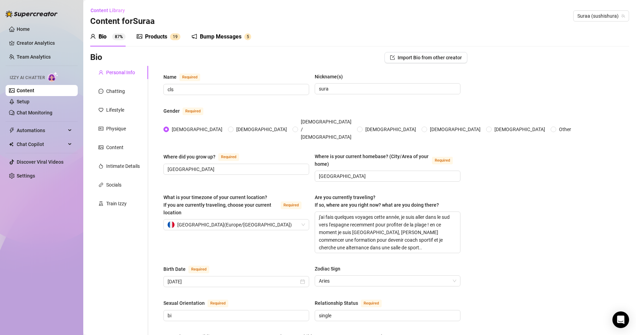
click at [170, 31] on div "Products 1 9" at bounding box center [159, 36] width 44 height 19
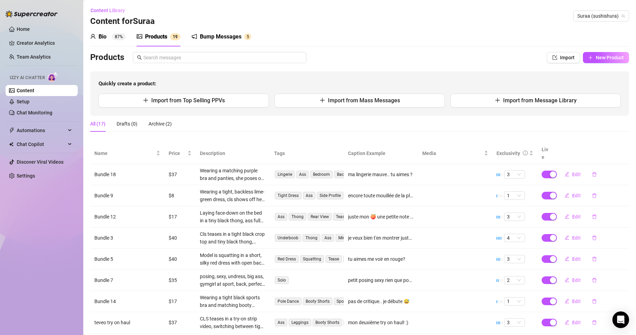
click at [168, 36] on div "Products 1 9" at bounding box center [159, 37] width 44 height 8
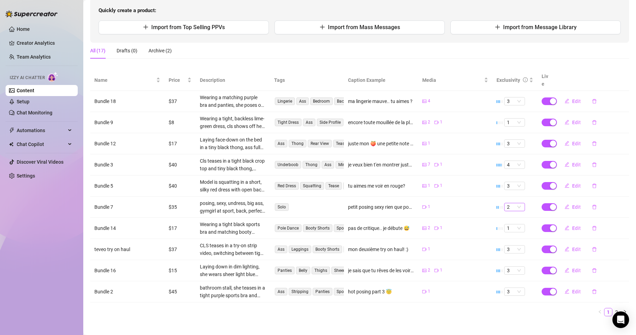
click at [507, 203] on span "2" at bounding box center [514, 207] width 15 height 8
click at [506, 231] on div "3" at bounding box center [509, 234] width 10 height 8
click at [573, 204] on span "Edit" at bounding box center [576, 207] width 9 height 6
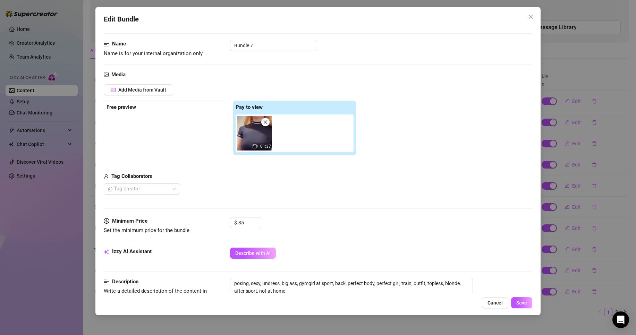
scroll to position [26, 0]
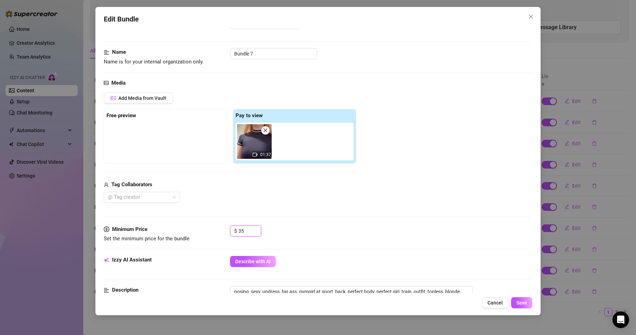
drag, startPoint x: 248, startPoint y: 231, endPoint x: 165, endPoint y: 232, distance: 82.9
click at [181, 232] on div "Minimum Price Set the minimum price for the bundle $ 35" at bounding box center [318, 234] width 428 height 18
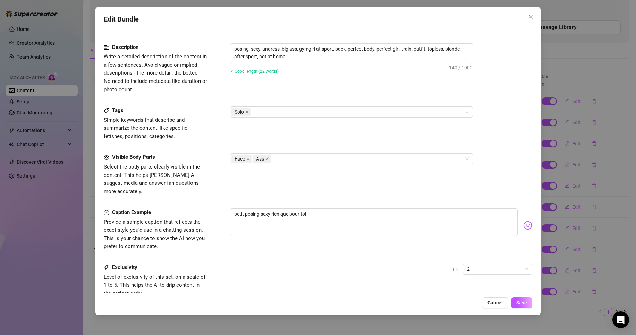
scroll to position [276, 0]
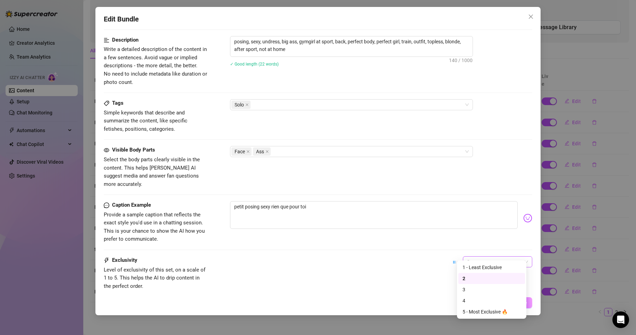
click at [488, 257] on span "2" at bounding box center [497, 262] width 61 height 10
click at [467, 291] on div "3" at bounding box center [491, 290] width 58 height 8
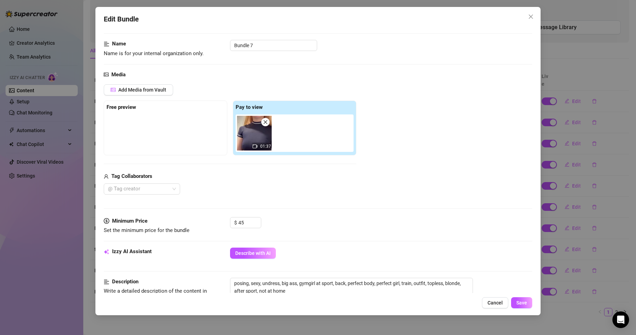
scroll to position [30, 0]
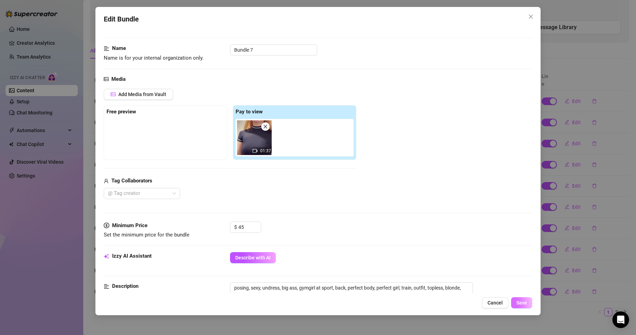
click at [518, 304] on span "Save" at bounding box center [521, 303] width 11 height 6
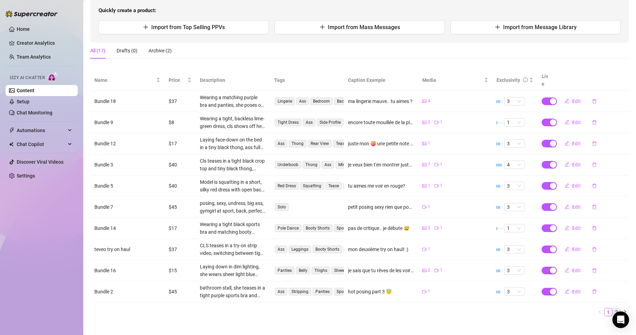
click at [612, 308] on link "2" at bounding box center [616, 312] width 8 height 8
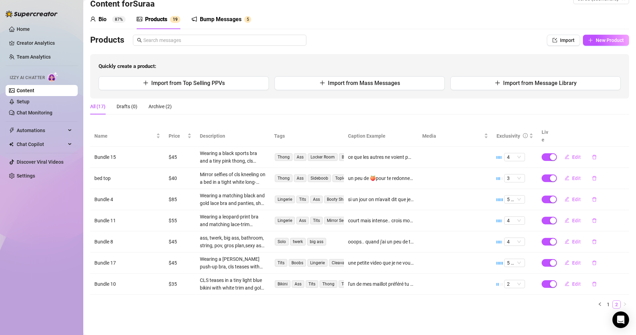
scroll to position [10, 0]
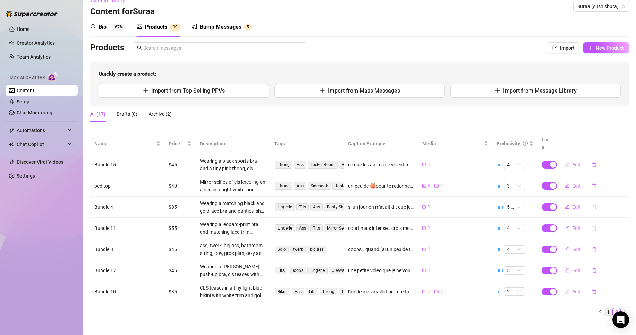
click at [604, 308] on link "1" at bounding box center [608, 312] width 8 height 8
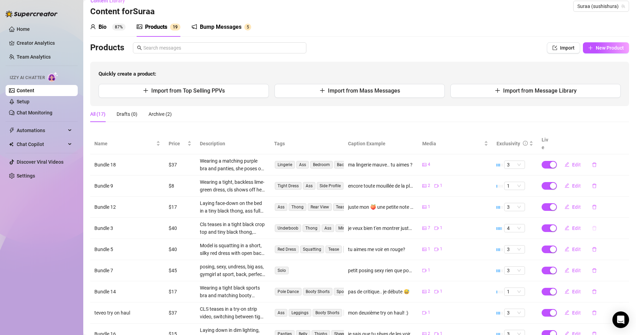
scroll to position [73, 0]
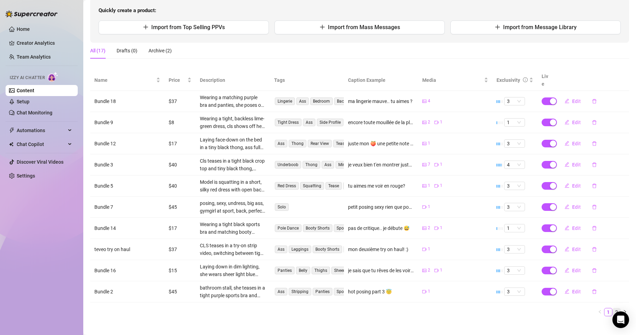
click at [612, 308] on link "2" at bounding box center [616, 312] width 8 height 8
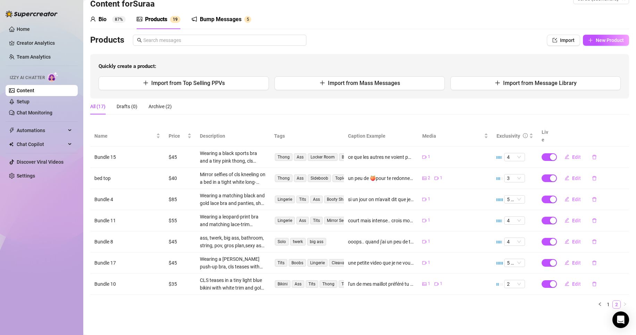
scroll to position [10, 0]
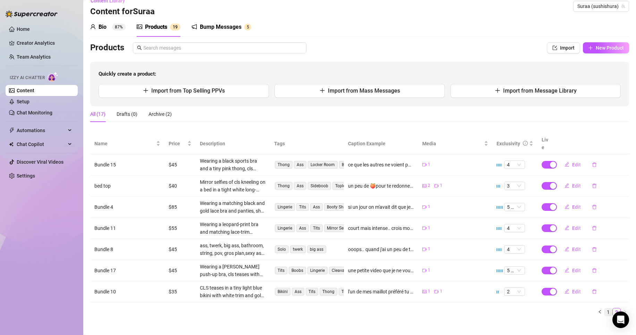
click at [604, 308] on link "1" at bounding box center [608, 312] width 8 height 8
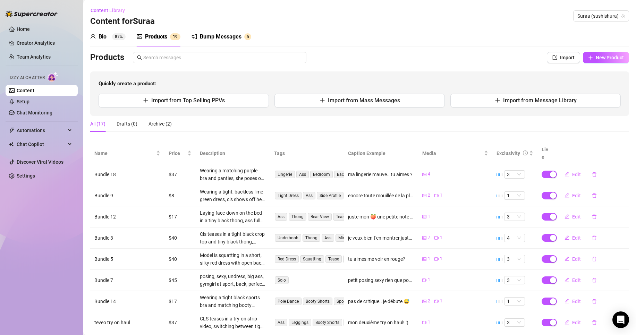
scroll to position [73, 0]
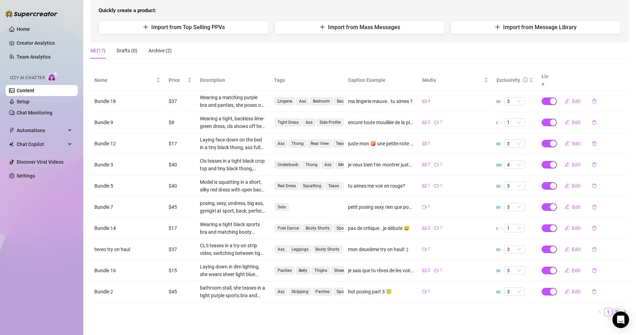
click at [612, 308] on link "2" at bounding box center [616, 312] width 8 height 8
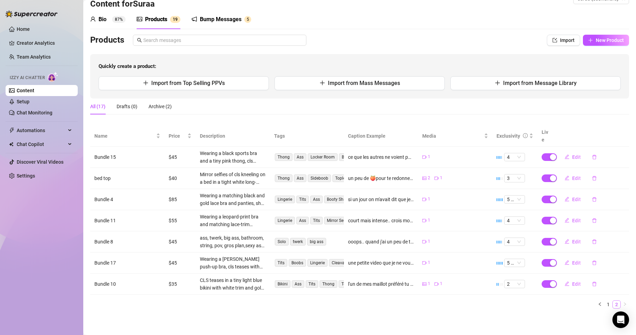
scroll to position [10, 0]
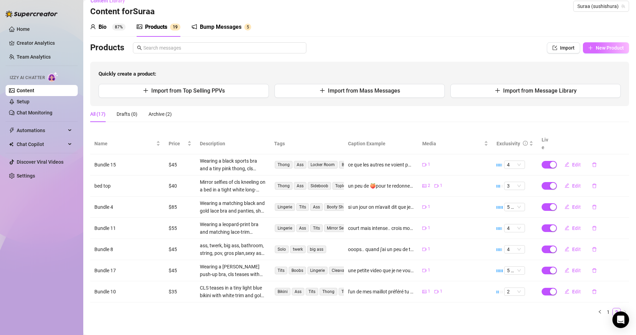
click at [599, 50] on span "New Product" at bounding box center [609, 48] width 28 height 6
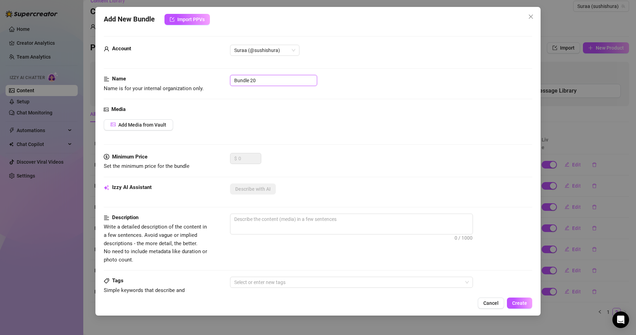
drag, startPoint x: 262, startPoint y: 78, endPoint x: 255, endPoint y: 83, distance: 8.9
click at [255, 83] on input "Bundle 20" at bounding box center [273, 80] width 87 height 11
click at [126, 120] on button "Add Media from Vault" at bounding box center [138, 124] width 69 height 11
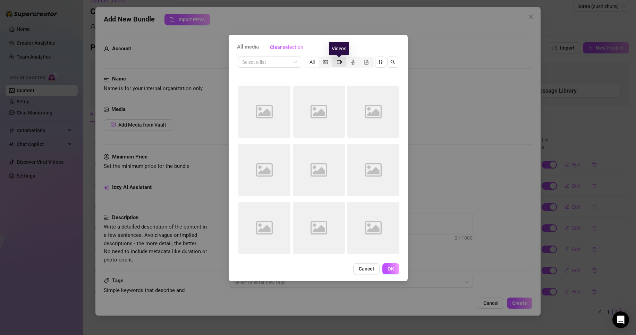
click at [340, 61] on icon "video-camera" at bounding box center [339, 62] width 5 height 5
click at [334, 58] on input "segmented control" at bounding box center [334, 58] width 0 height 0
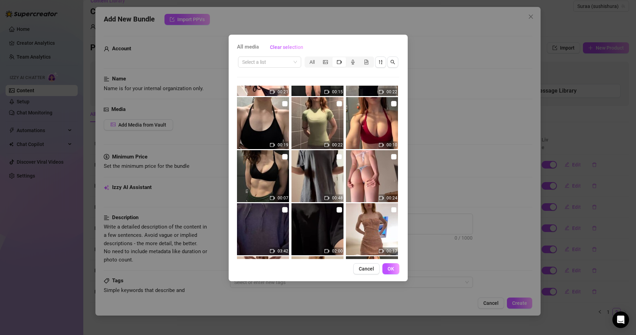
scroll to position [38, 0]
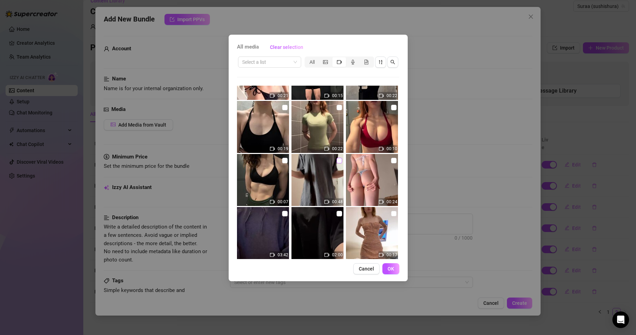
click at [338, 159] on input "checkbox" at bounding box center [339, 161] width 6 height 6
click at [390, 271] on span "OK" at bounding box center [390, 269] width 7 height 6
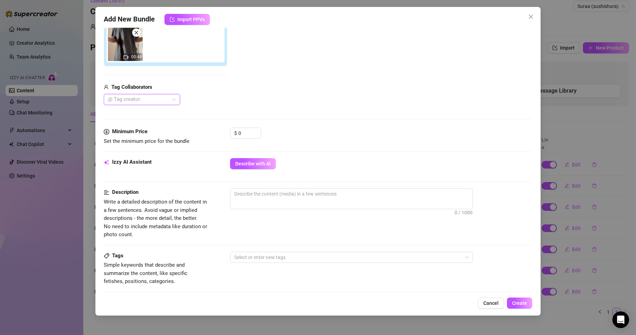
scroll to position [125, 0]
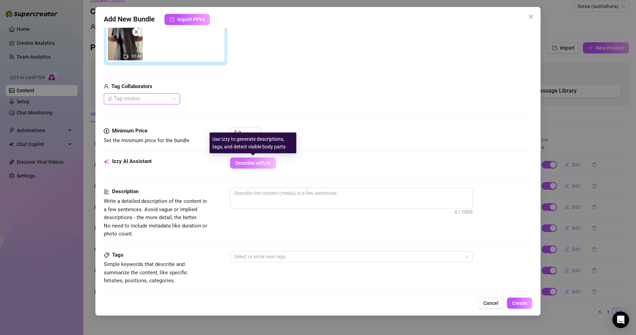
click at [269, 164] on span "Describe with AI" at bounding box center [252, 163] width 35 height 6
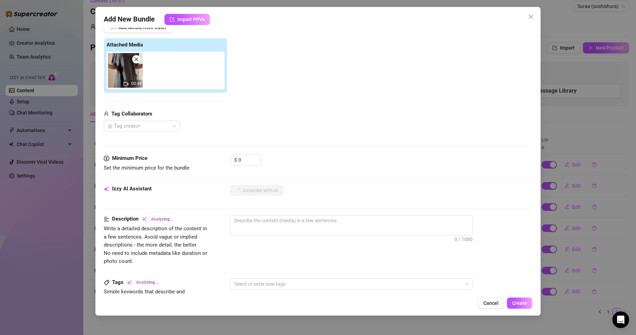
scroll to position [100, 0]
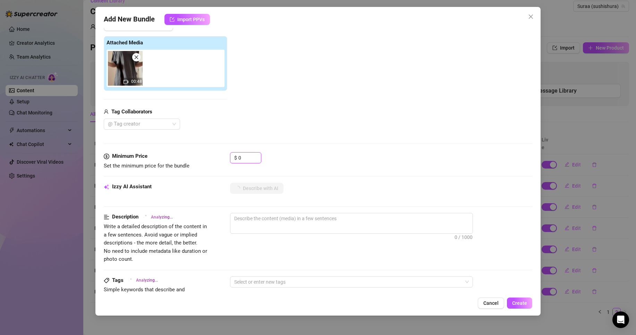
drag, startPoint x: 245, startPoint y: 158, endPoint x: 158, endPoint y: 151, distance: 86.7
click at [175, 153] on div "Minimum Price Set the minimum price for the bundle $ 0" at bounding box center [318, 161] width 428 height 18
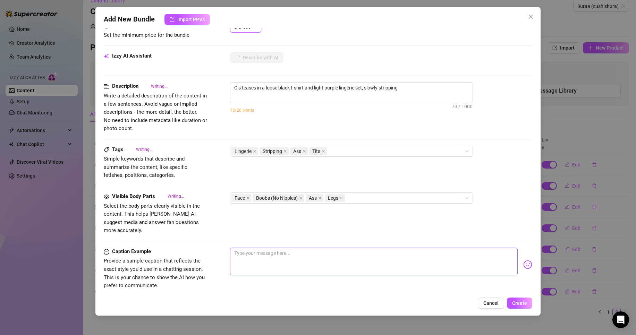
scroll to position [230, 0]
click at [393, 151] on div "Lingerie Stripping Ass Tits Close-up" at bounding box center [347, 152] width 233 height 10
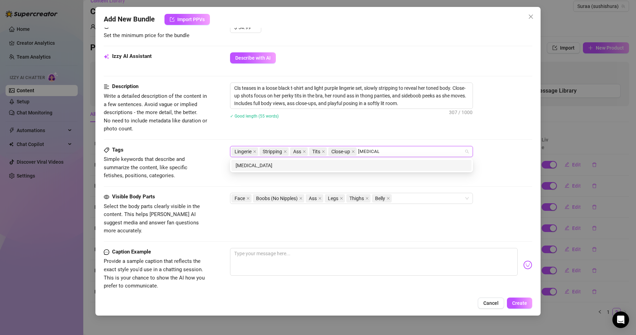
click at [383, 164] on div "[MEDICAL_DATA]" at bounding box center [351, 166] width 232 height 8
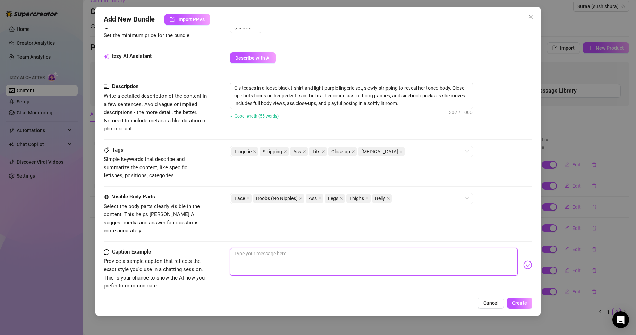
click at [324, 266] on textarea at bounding box center [373, 262] width 287 height 28
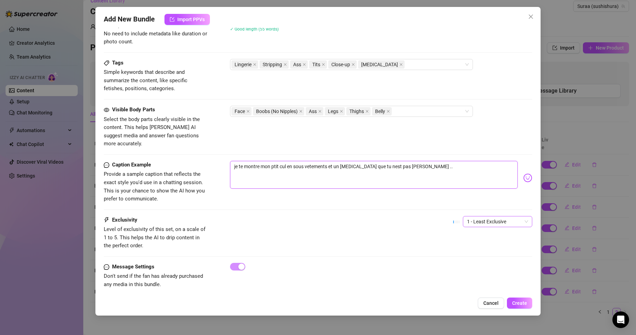
click at [495, 216] on span "1 - Least Exclusive" at bounding box center [497, 221] width 61 height 10
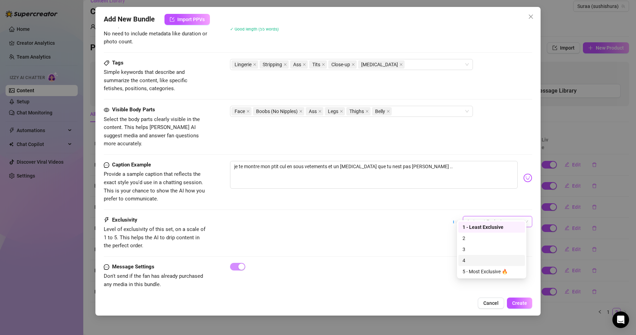
click at [472, 257] on div "4" at bounding box center [491, 261] width 58 height 8
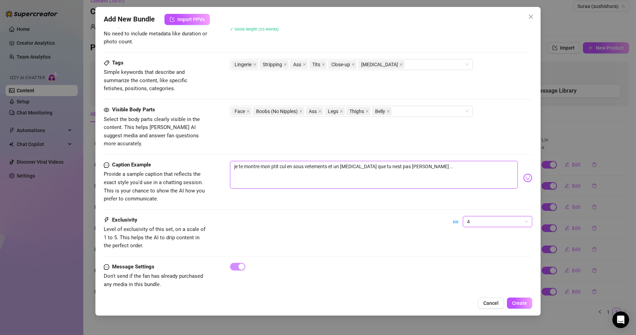
click at [441, 161] on textarea "je te montre mon ptit cul en sous vetements et un [MEDICAL_DATA] que tu nest pa…" at bounding box center [373, 175] width 287 height 28
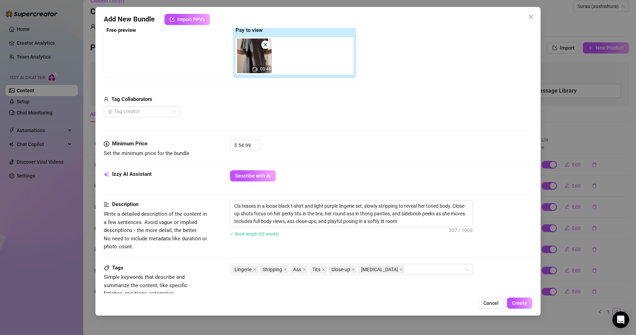
scroll to position [103, 0]
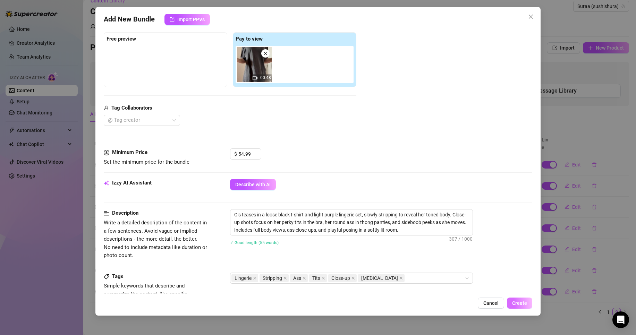
click at [517, 302] on span "Create" at bounding box center [519, 303] width 15 height 6
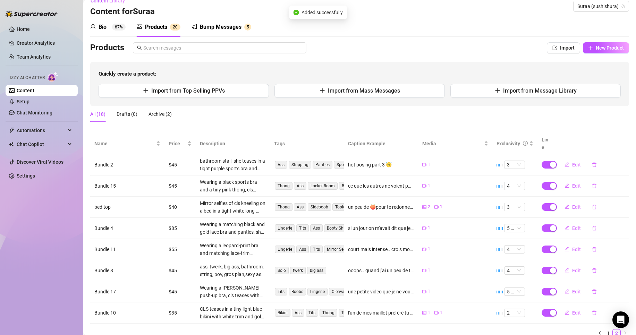
scroll to position [31, 0]
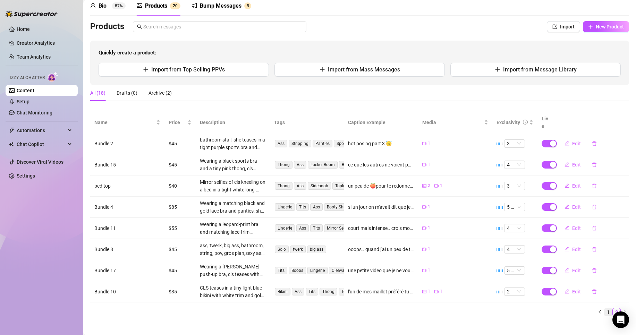
click at [604, 308] on link "1" at bounding box center [608, 312] width 8 height 8
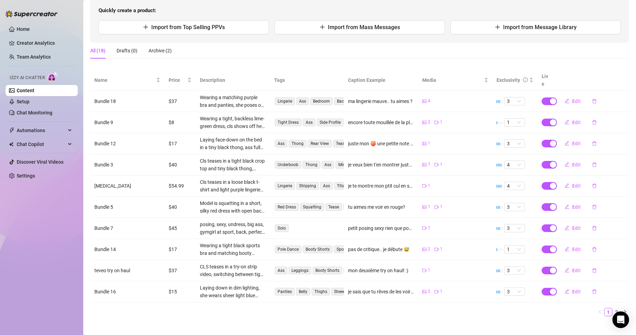
scroll to position [0, 0]
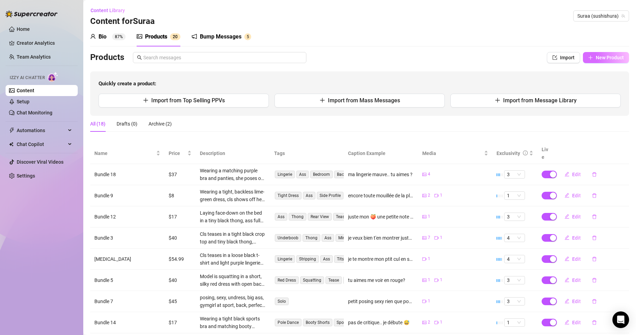
click at [596, 55] on span "New Product" at bounding box center [609, 58] width 28 height 6
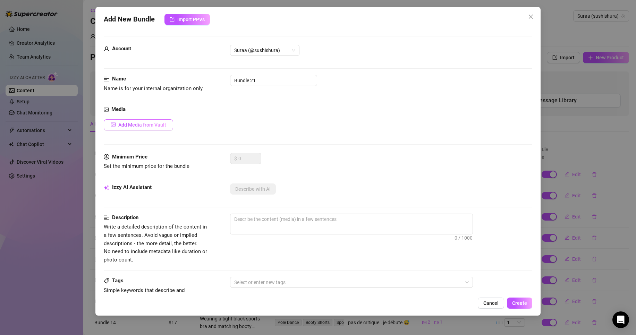
click at [143, 120] on button "Add Media from Vault" at bounding box center [138, 124] width 69 height 11
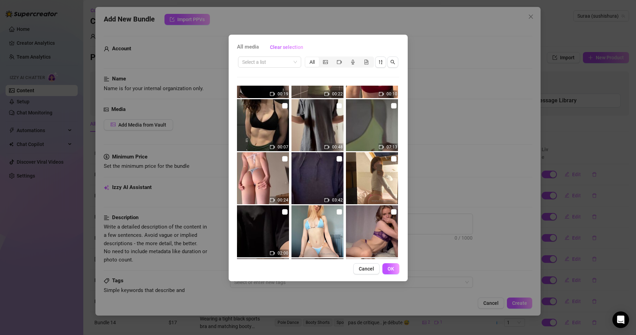
scroll to position [93, 0]
click at [284, 156] on input "checkbox" at bounding box center [285, 159] width 6 height 6
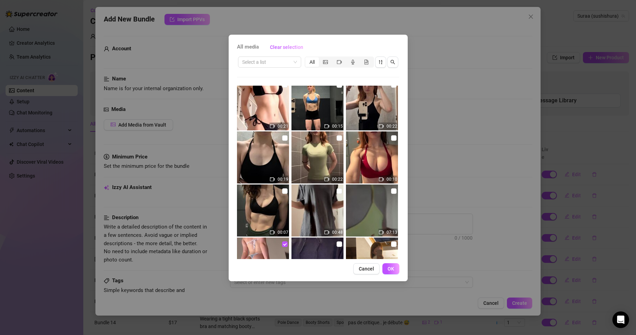
scroll to position [0, 0]
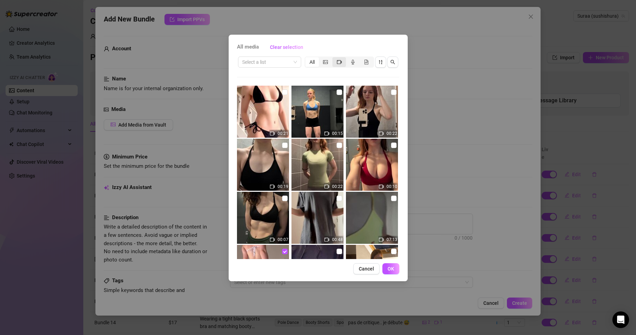
click at [340, 60] on icon "video-camera" at bounding box center [339, 62] width 5 height 5
click at [334, 58] on input "segmented control" at bounding box center [334, 58] width 0 height 0
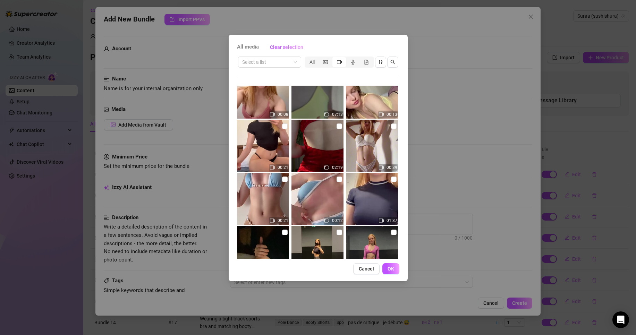
scroll to position [496, 0]
click at [336, 178] on input "checkbox" at bounding box center [339, 180] width 6 height 6
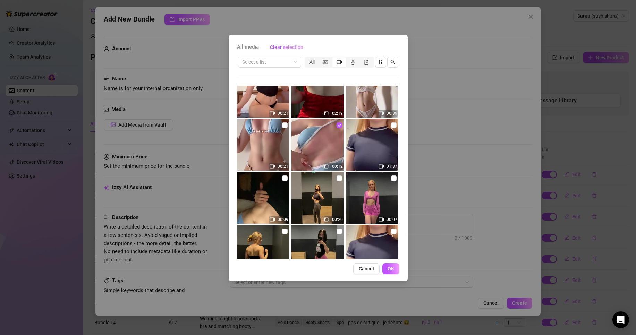
scroll to position [551, 0]
click at [389, 270] on span "OK" at bounding box center [390, 269] width 7 height 6
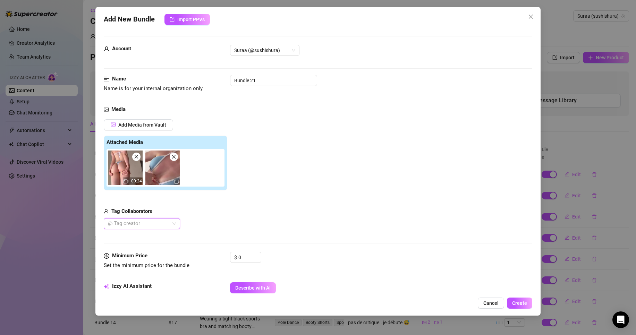
scroll to position [146, 0]
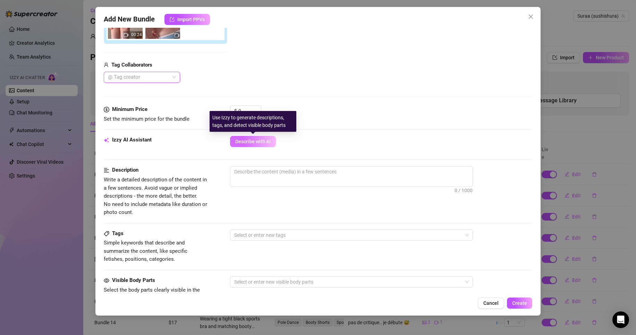
click at [257, 140] on span "Describe with AI" at bounding box center [252, 142] width 35 height 6
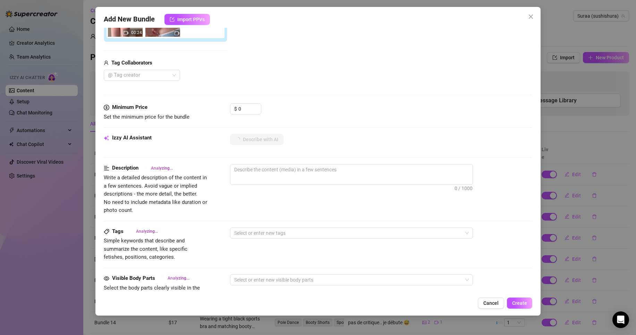
scroll to position [151, 0]
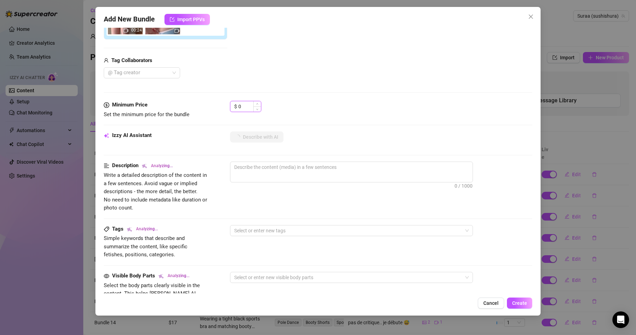
click at [250, 105] on input "0" at bounding box center [249, 106] width 23 height 10
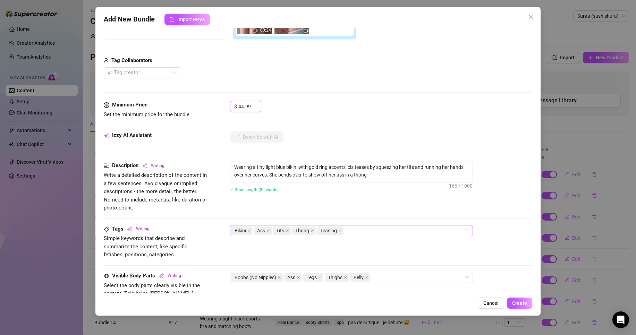
click at [368, 227] on div "Bikini Ass Tits Thong Teasing" at bounding box center [347, 231] width 233 height 10
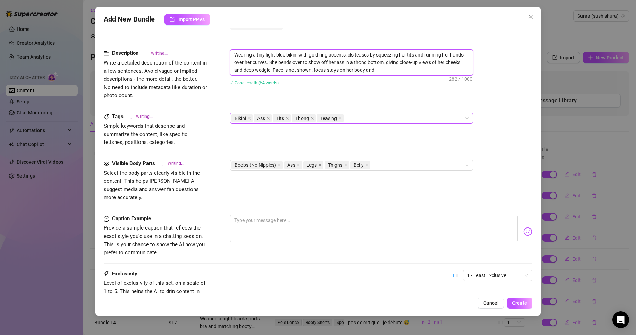
scroll to position [273, 0]
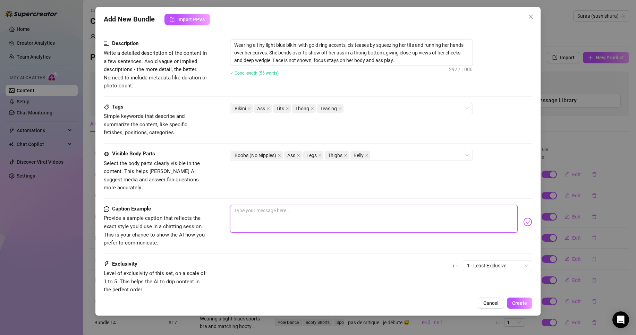
click at [278, 216] on textarea at bounding box center [373, 219] width 287 height 28
click at [492, 260] on span "1 - Least Exclusive" at bounding box center [497, 265] width 61 height 10
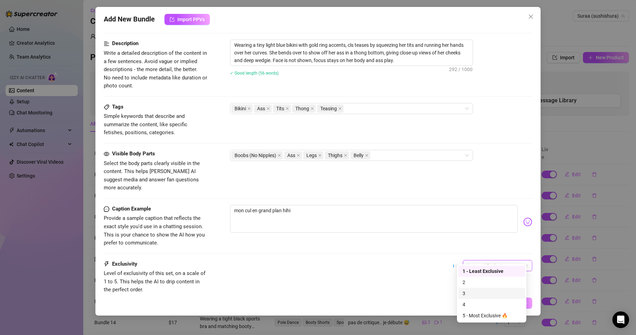
click at [470, 294] on div "3" at bounding box center [491, 294] width 58 height 8
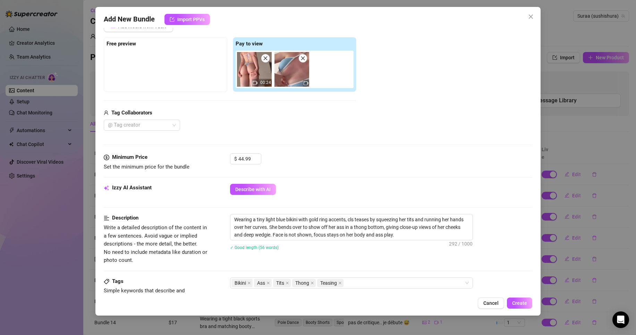
scroll to position [96, 0]
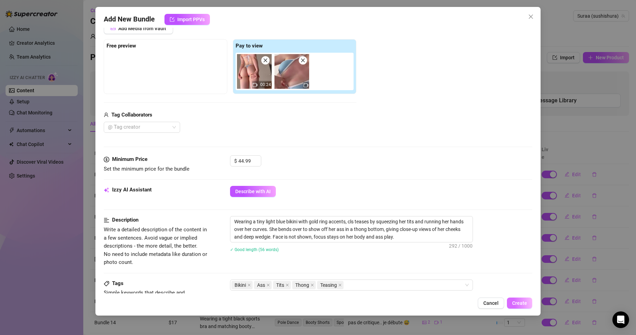
click at [519, 305] on span "Create" at bounding box center [519, 303] width 15 height 6
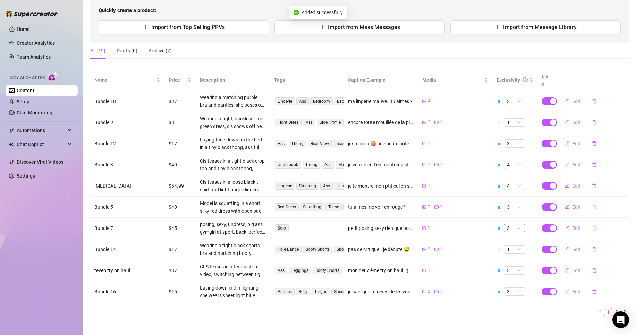
scroll to position [0, 0]
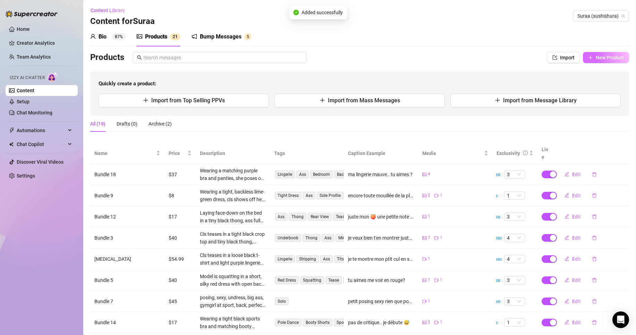
click at [604, 58] on span "New Product" at bounding box center [609, 58] width 28 height 6
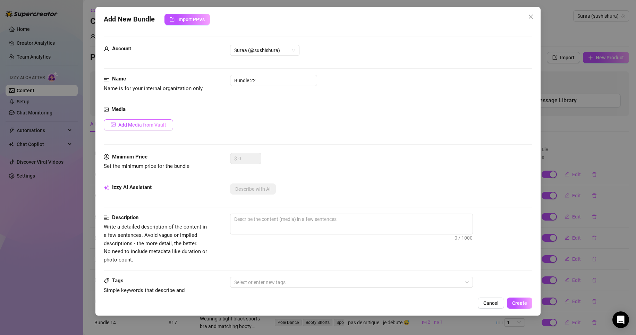
click at [141, 129] on button "Add Media from Vault" at bounding box center [138, 124] width 69 height 11
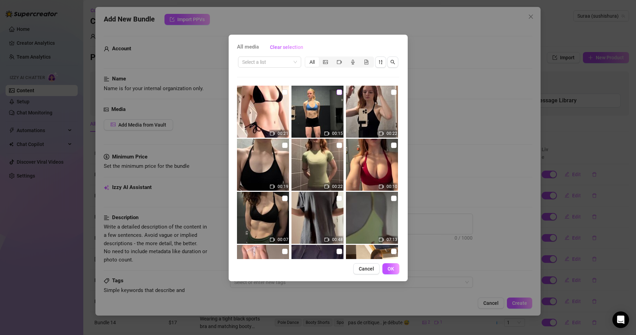
click at [336, 93] on input "checkbox" at bounding box center [339, 92] width 6 height 6
click at [391, 93] on input "checkbox" at bounding box center [394, 92] width 6 height 6
click at [391, 143] on input "checkbox" at bounding box center [394, 146] width 6 height 6
click at [339, 146] on input "checkbox" at bounding box center [339, 146] width 6 height 6
click at [279, 146] on div "00:19" at bounding box center [263, 165] width 53 height 52
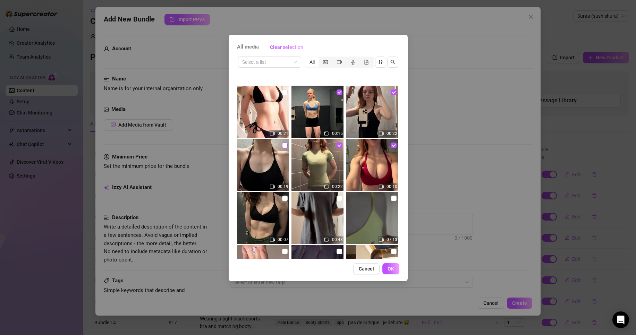
click at [283, 145] on input "checkbox" at bounding box center [285, 146] width 6 height 6
click at [285, 197] on input "checkbox" at bounding box center [285, 199] width 6 height 6
click at [391, 265] on button "OK" at bounding box center [390, 268] width 17 height 11
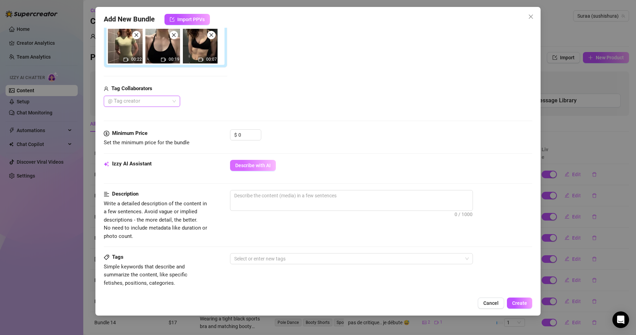
scroll to position [163, 0]
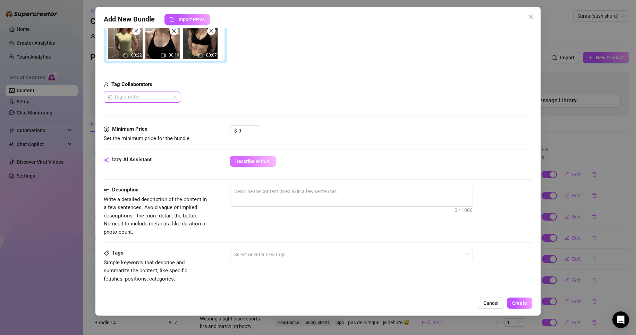
click at [264, 160] on span "Describe with AI" at bounding box center [252, 161] width 35 height 6
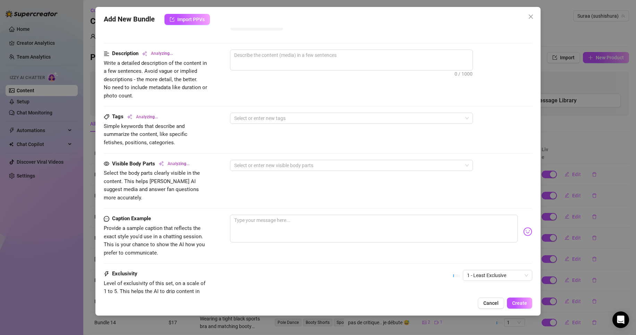
scroll to position [354, 0]
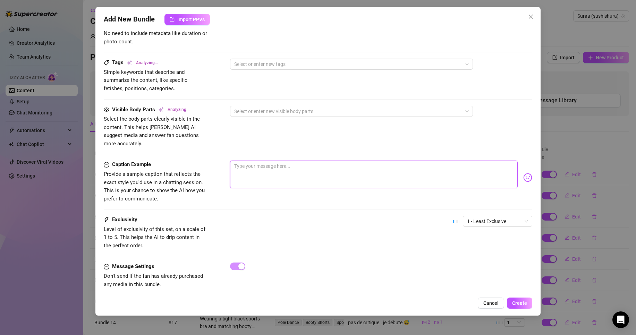
click at [296, 163] on textarea at bounding box center [373, 175] width 287 height 28
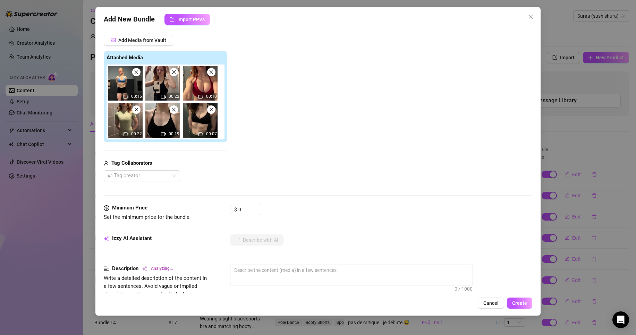
scroll to position [85, 0]
drag, startPoint x: 248, startPoint y: 207, endPoint x: 213, endPoint y: 206, distance: 35.4
click at [218, 206] on div "Minimum Price Set the minimum price for the bundle $ 0" at bounding box center [318, 213] width 428 height 18
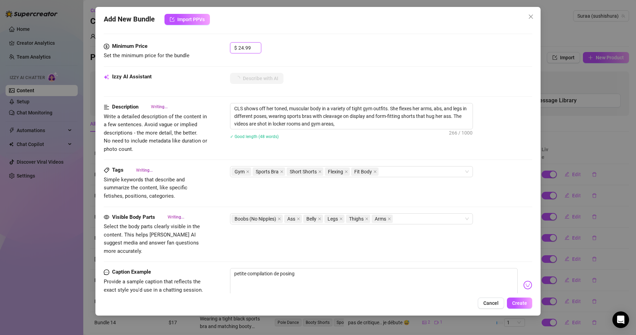
scroll to position [263, 0]
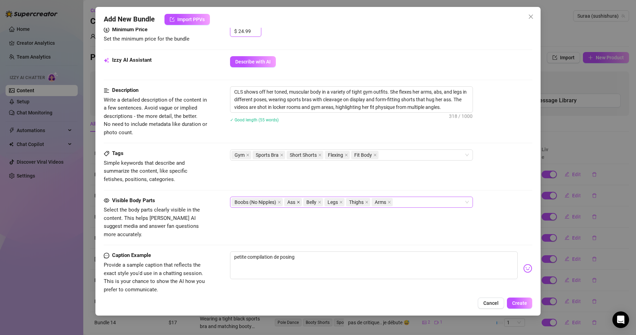
click at [300, 203] on icon "close" at bounding box center [298, 202] width 3 height 3
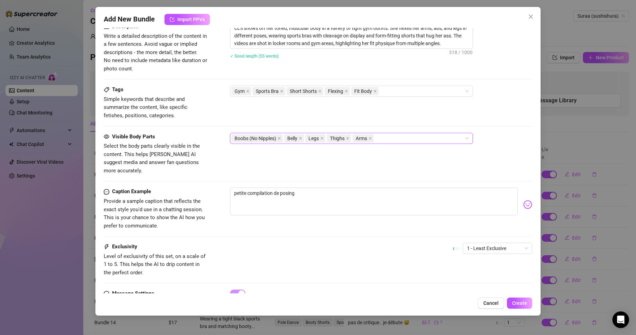
scroll to position [327, 0]
click at [344, 187] on textarea "petite compilation de posing" at bounding box center [373, 201] width 287 height 28
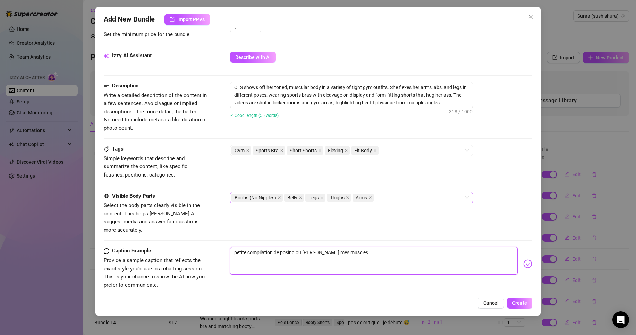
scroll to position [354, 0]
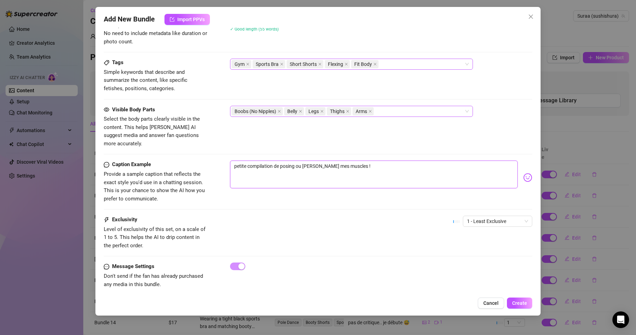
click at [397, 59] on div "Gym Sports Bra Short Shorts Flexing Fit Body" at bounding box center [351, 64] width 243 height 11
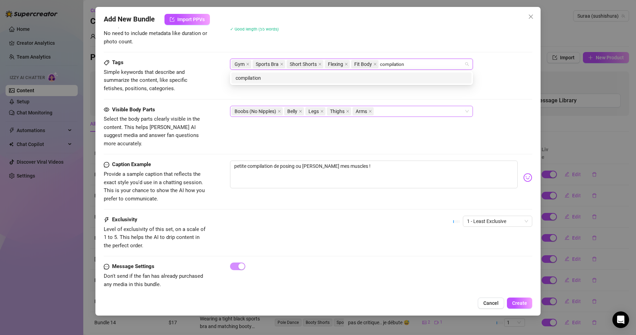
click at [366, 75] on div "compilation" at bounding box center [351, 78] width 232 height 8
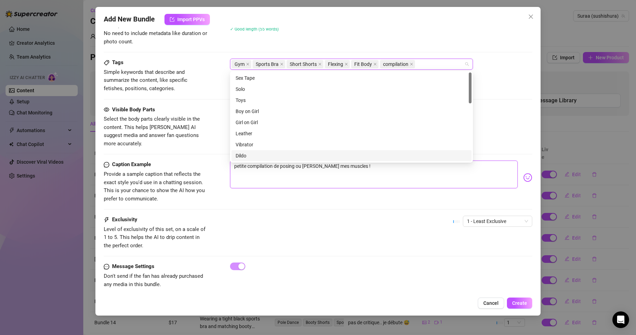
click at [357, 173] on textarea "petite compilation de posing ou [PERSON_NAME] mes muscles !" at bounding box center [373, 175] width 287 height 28
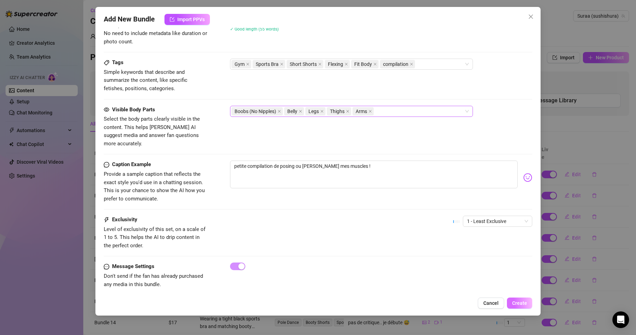
click at [524, 301] on span "Create" at bounding box center [519, 303] width 15 height 6
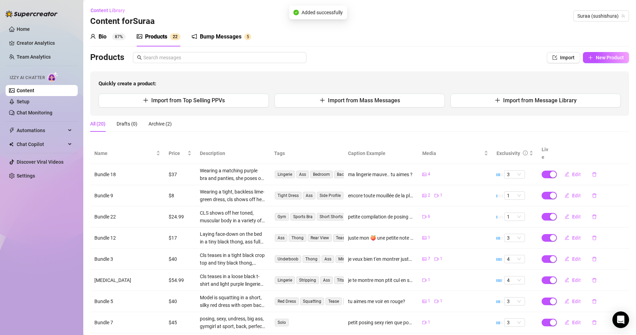
scroll to position [73, 0]
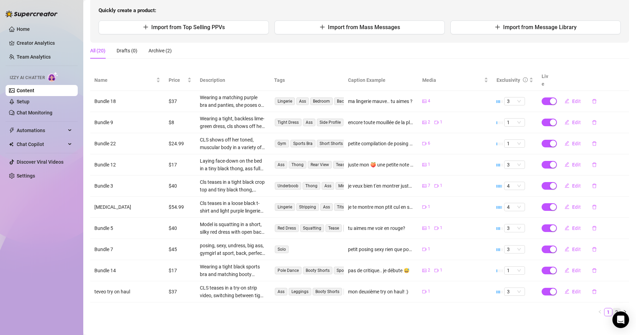
click at [612, 308] on link "2" at bounding box center [616, 312] width 8 height 8
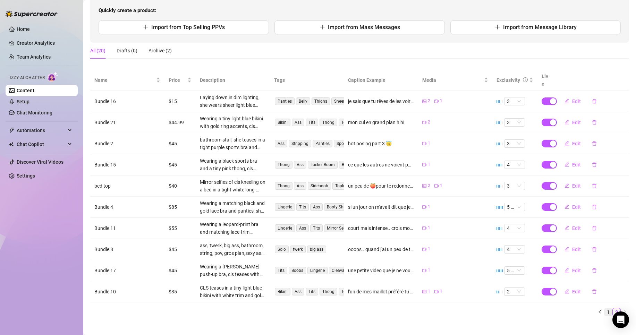
click at [604, 308] on link "1" at bounding box center [608, 312] width 8 height 8
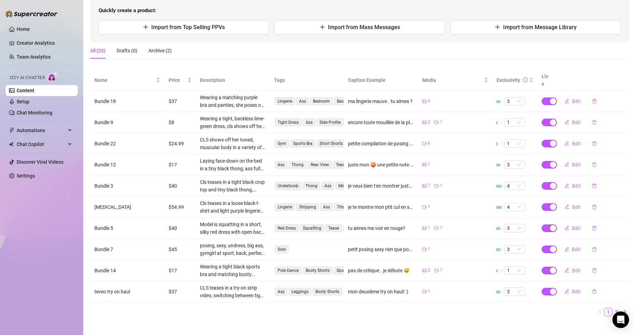
scroll to position [0, 0]
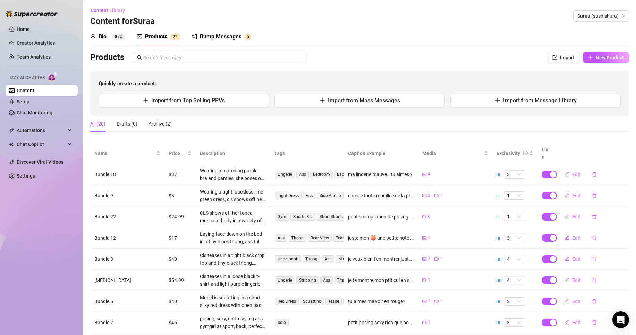
click at [221, 37] on div "Bump Messages" at bounding box center [221, 37] width 42 height 8
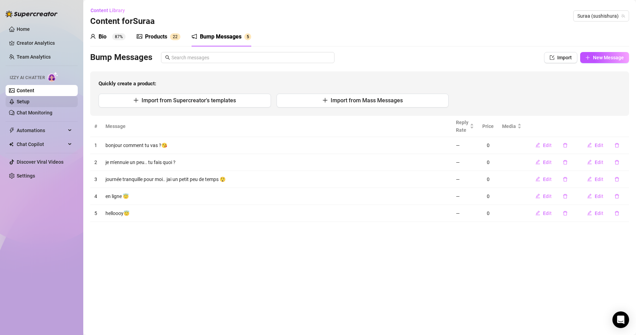
click at [29, 99] on link "Setup" at bounding box center [23, 102] width 13 height 6
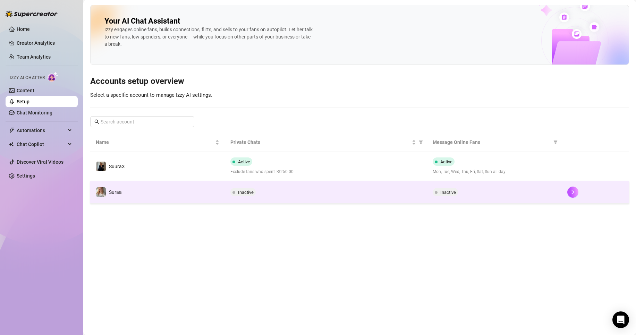
click at [131, 191] on td "Suraa" at bounding box center [157, 192] width 135 height 23
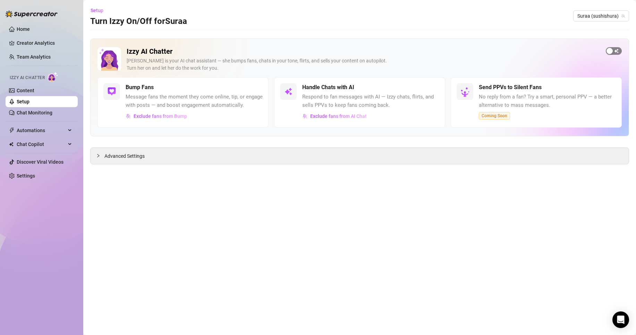
click at [619, 54] on span "button" at bounding box center [613, 51] width 16 height 8
click at [232, 153] on div "Advanced Settings" at bounding box center [359, 156] width 538 height 16
click at [138, 158] on span "Advanced Settings" at bounding box center [124, 156] width 40 height 8
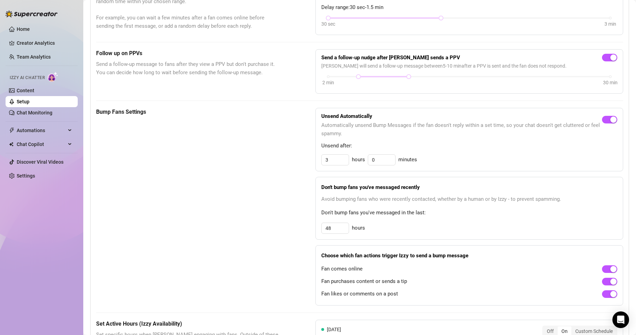
scroll to position [219, 0]
drag, startPoint x: 344, startPoint y: 235, endPoint x: 263, endPoint y: 240, distance: 80.9
click at [277, 240] on div "Bump Fans Settings Unsend Automatically Automatically unsend Bump Messages if t…" at bounding box center [359, 206] width 527 height 198
drag, startPoint x: 341, startPoint y: 237, endPoint x: 285, endPoint y: 231, distance: 56.5
click at [297, 234] on div "Bump Fans Settings Unsend Automatically Automatically unsend Bump Messages if t…" at bounding box center [359, 206] width 527 height 198
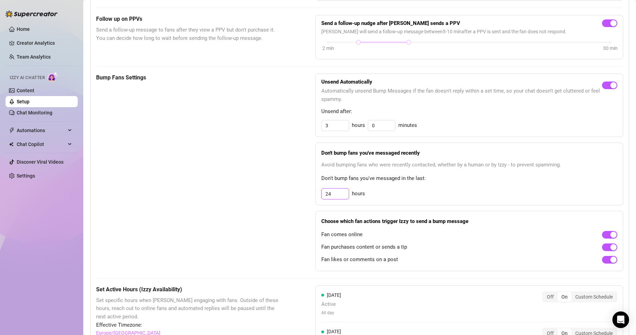
scroll to position [252, 0]
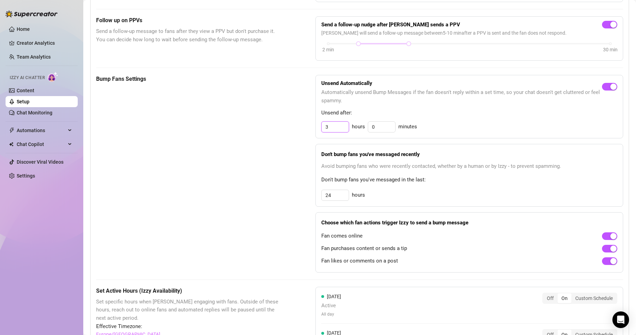
click at [338, 132] on input "3" at bounding box center [334, 127] width 27 height 10
drag, startPoint x: 336, startPoint y: 132, endPoint x: 294, endPoint y: 138, distance: 42.1
click at [308, 138] on div "Bump Fans Settings Unsend Automatically Automatically unsend Bump Messages if t…" at bounding box center [359, 174] width 527 height 198
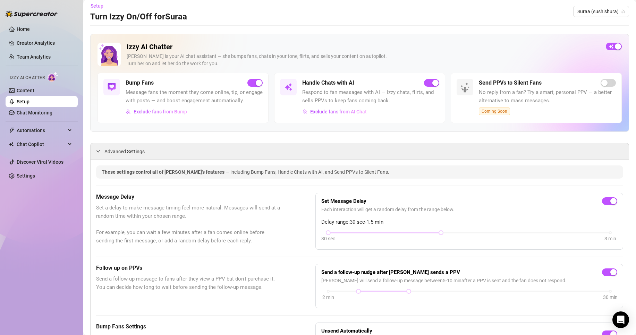
scroll to position [0, 0]
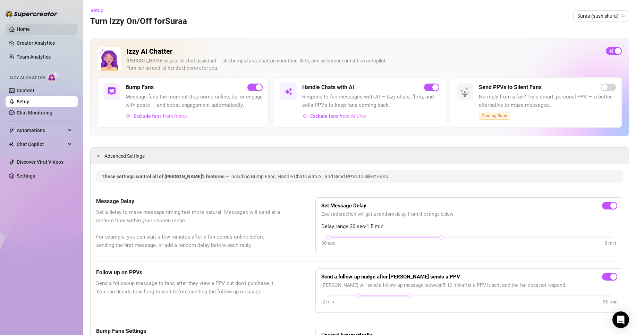
click at [19, 27] on link "Home" at bounding box center [23, 29] width 13 height 6
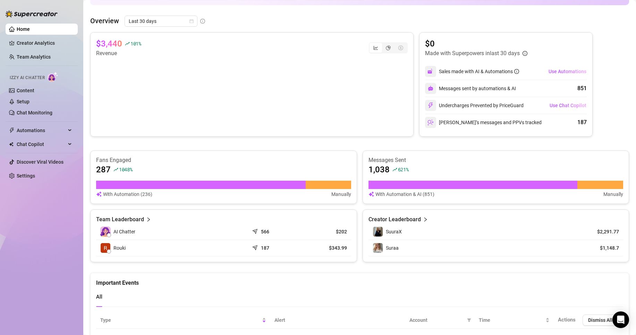
scroll to position [92, 0]
click at [602, 232] on article "$2,291.77" at bounding box center [603, 231] width 32 height 7
click at [391, 226] on td "SuuraX" at bounding box center [475, 232] width 215 height 16
click at [397, 224] on article "Creator Leaderboard" at bounding box center [394, 220] width 52 height 8
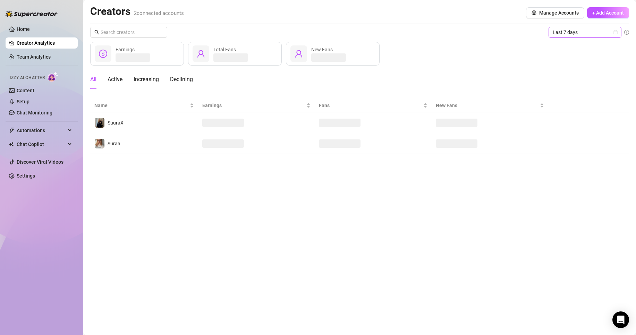
click at [570, 31] on span "Last 7 days" at bounding box center [584, 32] width 64 height 10
click at [538, 181] on main "Creators 2 connected accounts Manage Accounts + Add Account Last 7 days Earning…" at bounding box center [359, 167] width 552 height 335
click at [567, 33] on span "Last 7 days" at bounding box center [584, 32] width 64 height 10
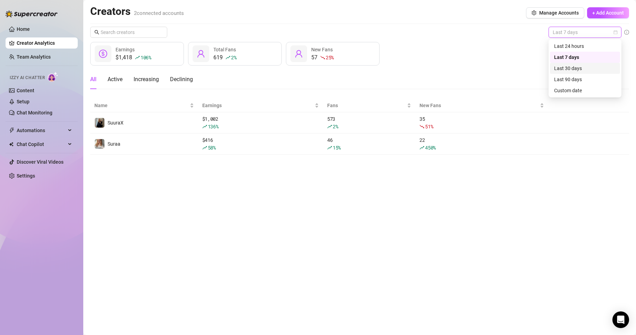
click at [572, 65] on div "Last 30 days" at bounding box center [585, 68] width 62 height 8
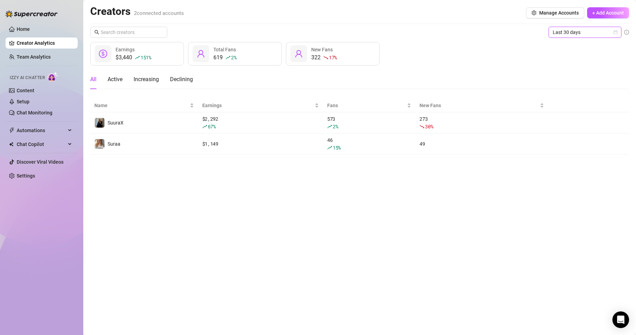
click at [590, 34] on span "Last 30 days" at bounding box center [584, 32] width 64 height 10
click at [34, 88] on link "Content" at bounding box center [26, 91] width 18 height 6
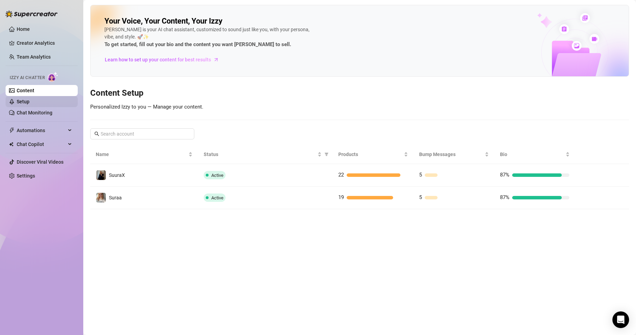
click at [29, 100] on link "Setup" at bounding box center [23, 102] width 13 height 6
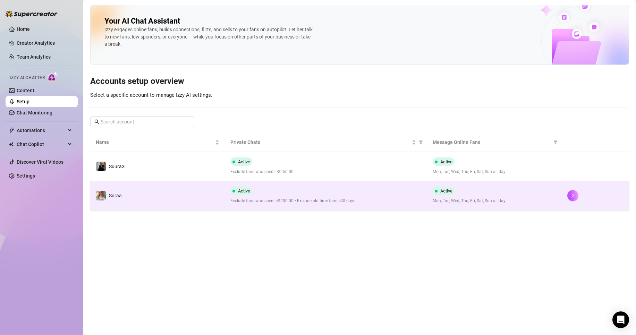
click at [283, 200] on span "Exclude fans who spent >$200.00 • Exclude old-time fans >40 days" at bounding box center [325, 201] width 191 height 7
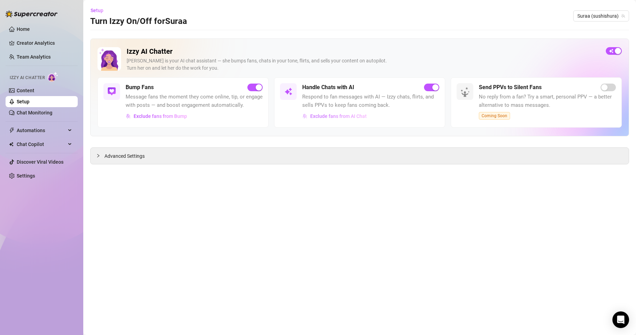
click at [339, 117] on span "Exclude fans from AI Chat" at bounding box center [338, 116] width 57 height 6
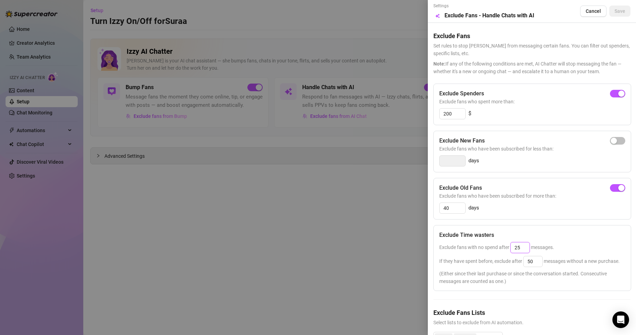
drag, startPoint x: 522, startPoint y: 244, endPoint x: 492, endPoint y: 240, distance: 30.5
click at [503, 242] on div "Exclude fans with no spend after 25 messages." at bounding box center [532, 247] width 186 height 11
drag, startPoint x: 536, startPoint y: 262, endPoint x: 500, endPoint y: 265, distance: 36.2
click at [500, 265] on div "If they have spent before, exclude after 50 messages without a new purchase." at bounding box center [532, 261] width 186 height 11
drag, startPoint x: 518, startPoint y: 249, endPoint x: 514, endPoint y: 250, distance: 4.2
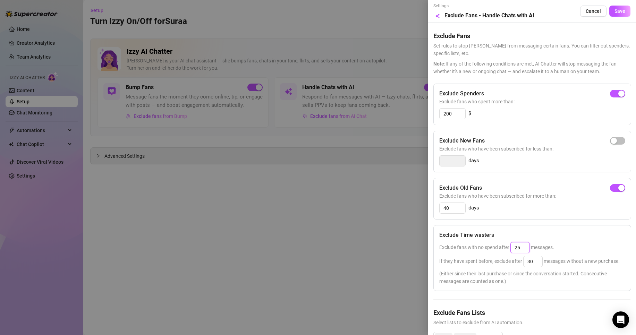
click at [514, 250] on input "25" at bounding box center [519, 247] width 19 height 10
drag, startPoint x: 519, startPoint y: 248, endPoint x: 510, endPoint y: 250, distance: 9.5
click at [511, 250] on input "25" at bounding box center [519, 247] width 19 height 10
drag, startPoint x: 542, startPoint y: 263, endPoint x: 512, endPoint y: 264, distance: 29.8
click at [521, 264] on span "If they have spent before, exclude after 30 messages without a new purchase." at bounding box center [529, 261] width 180 height 6
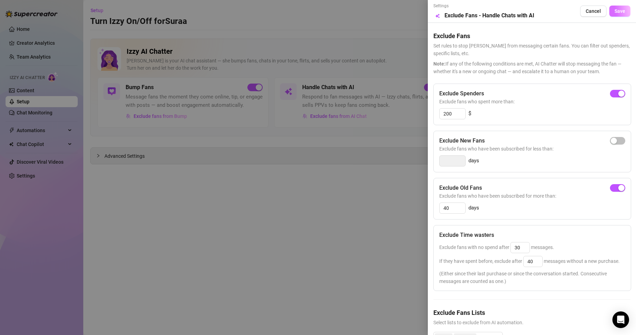
click at [610, 6] on button "Save" at bounding box center [619, 11] width 21 height 11
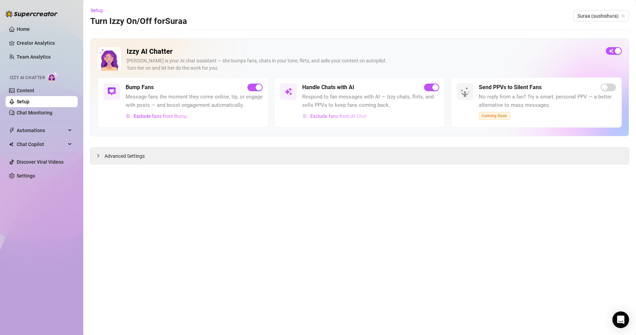
click at [348, 115] on span "Exclude fans from AI Chat" at bounding box center [338, 116] width 57 height 6
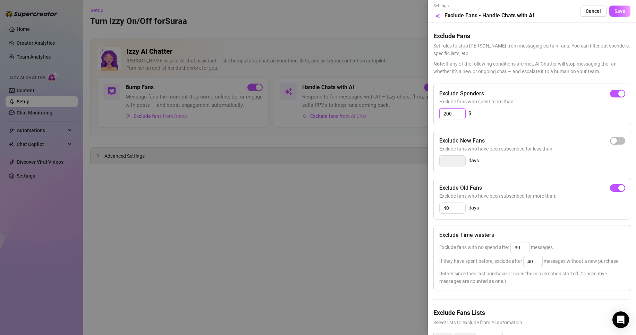
drag, startPoint x: 457, startPoint y: 110, endPoint x: 391, endPoint y: 101, distance: 66.1
click at [397, 102] on div "Settings Preview Exclude Fans - Handle Chats with AI Cancel Save Exclude Fans S…" at bounding box center [318, 167] width 636 height 335
click at [621, 14] on button "Save" at bounding box center [619, 11] width 21 height 11
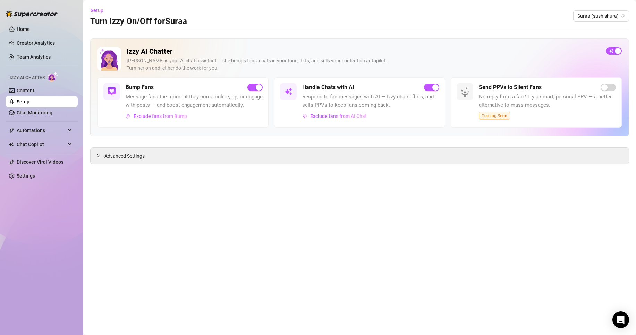
click at [29, 99] on link "Setup" at bounding box center [23, 102] width 13 height 6
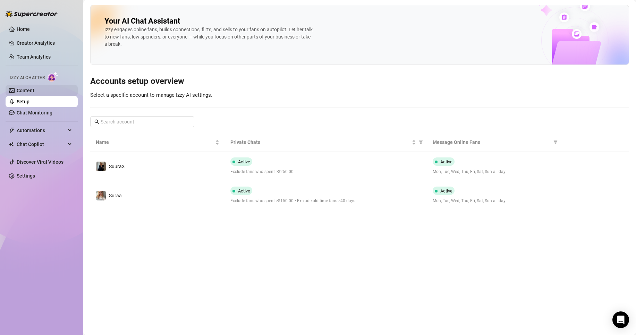
click at [34, 88] on link "Content" at bounding box center [26, 91] width 18 height 6
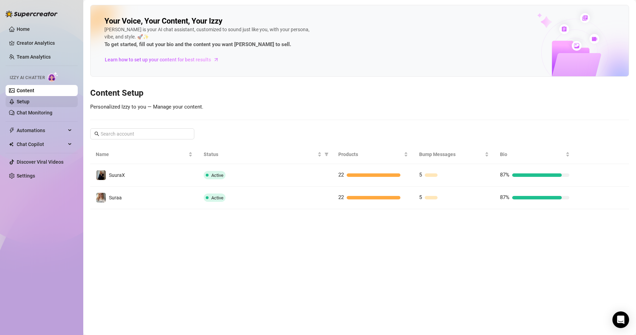
click at [29, 103] on link "Setup" at bounding box center [23, 102] width 13 height 6
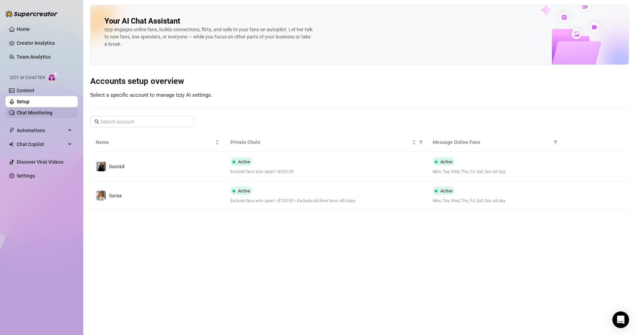
click at [52, 115] on link "Chat Monitoring" at bounding box center [35, 113] width 36 height 6
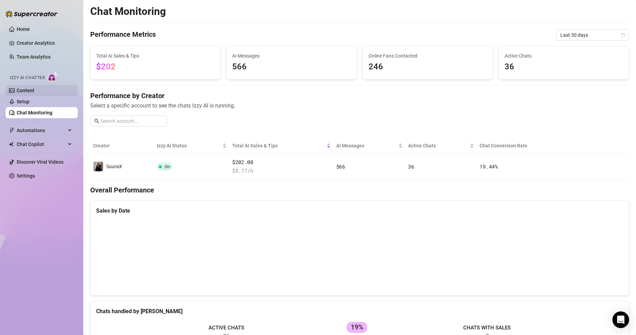
click at [34, 88] on link "Content" at bounding box center [26, 91] width 18 height 6
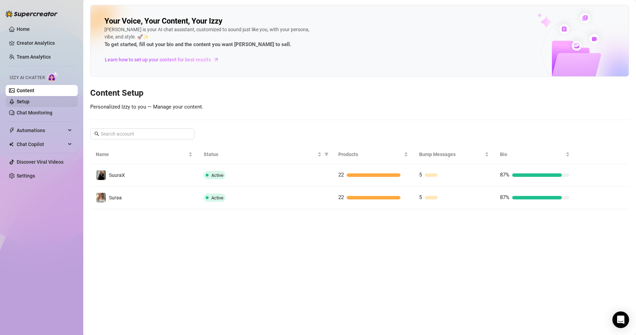
click at [29, 102] on link "Setup" at bounding box center [23, 102] width 13 height 6
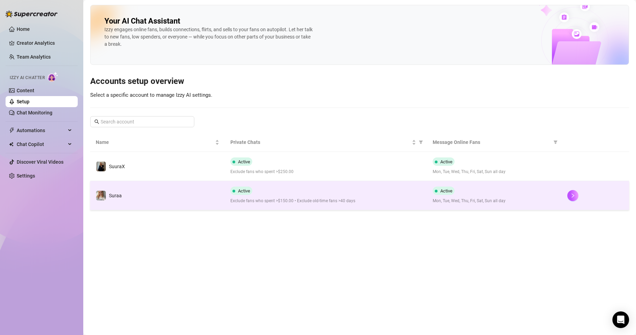
click at [138, 186] on td "Suraa" at bounding box center [157, 195] width 135 height 29
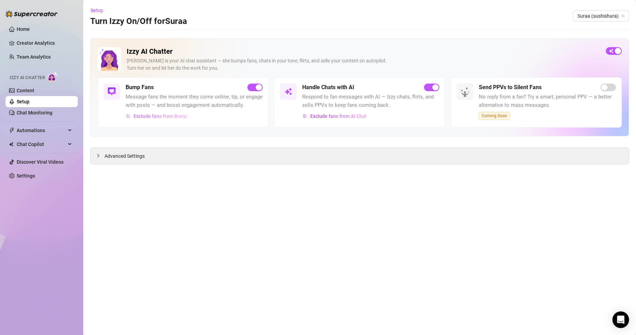
click at [182, 117] on span "Exclude fans from Bump" at bounding box center [159, 116] width 53 height 6
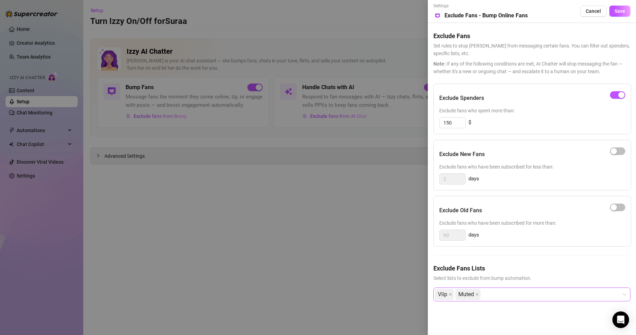
click at [498, 292] on div "Viip Muted" at bounding box center [527, 294] width 187 height 12
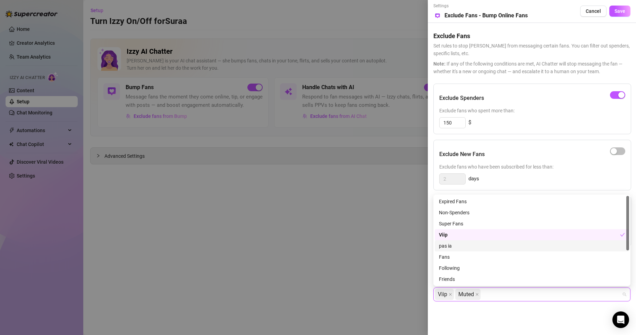
click at [459, 247] on div "pas ia" at bounding box center [532, 246] width 186 height 8
click at [536, 297] on div "Viip Muted pas ia" at bounding box center [527, 294] width 187 height 12
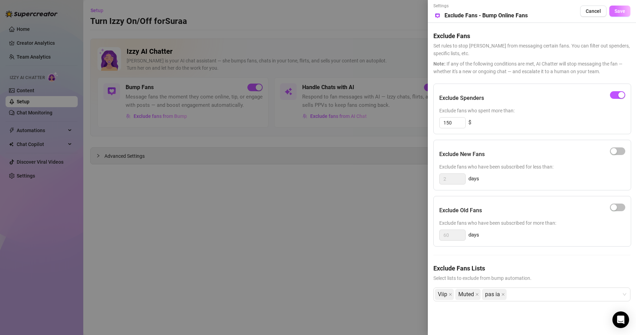
click at [624, 6] on button "Save" at bounding box center [619, 11] width 21 height 11
